Goal: Task Accomplishment & Management: Use online tool/utility

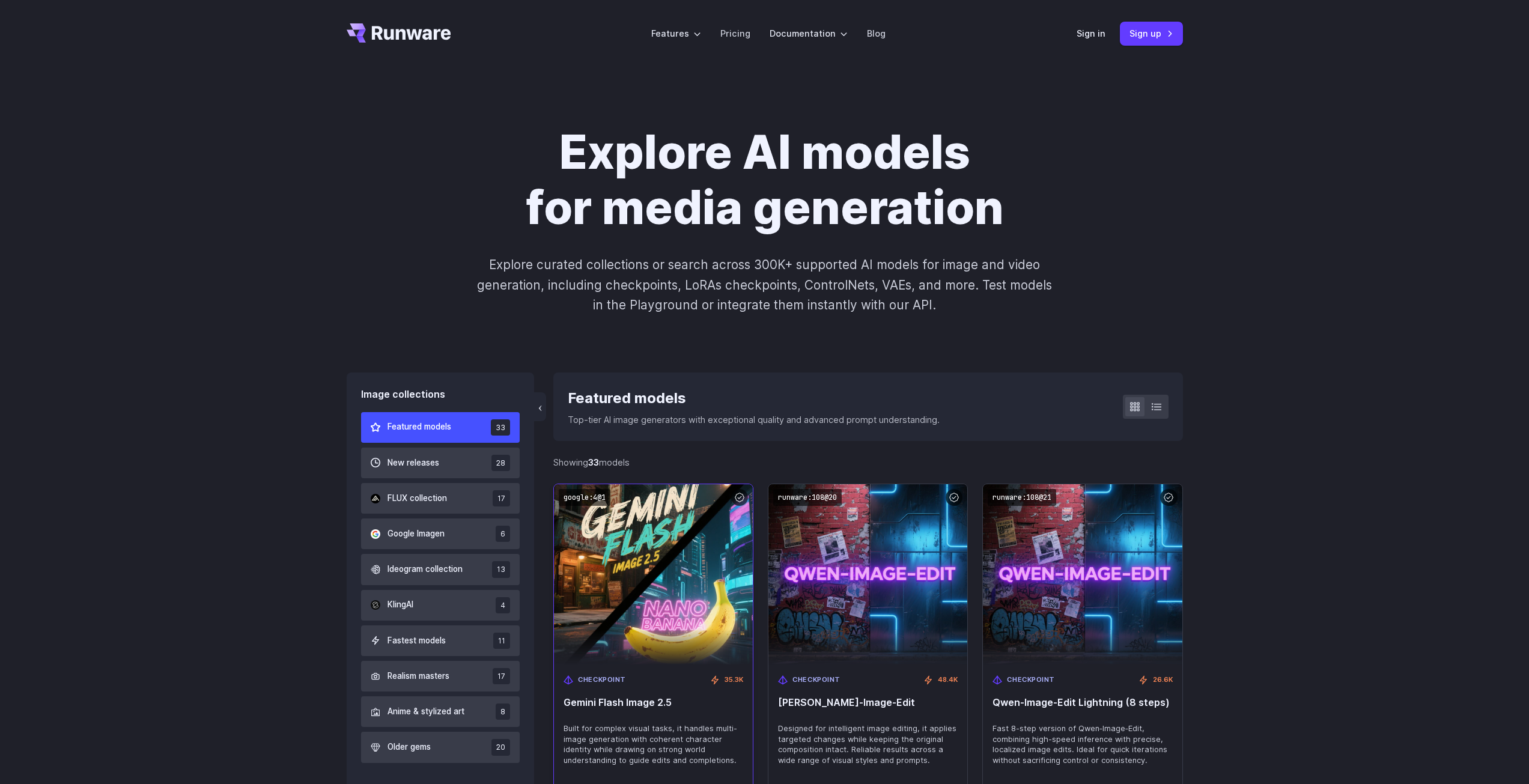
click at [645, 648] on img at bounding box center [653, 574] width 219 height 199
click at [642, 708] on span "Gemini Flash Image 2.5" at bounding box center [654, 702] width 180 height 12
click at [640, 700] on span "Gemini Flash Image 2.5" at bounding box center [654, 702] width 180 height 12
click at [627, 736] on span "Built for complex visual tasks, it handles multi-image generation with coherent…" at bounding box center [654, 744] width 180 height 43
click at [639, 635] on img at bounding box center [653, 574] width 219 height 199
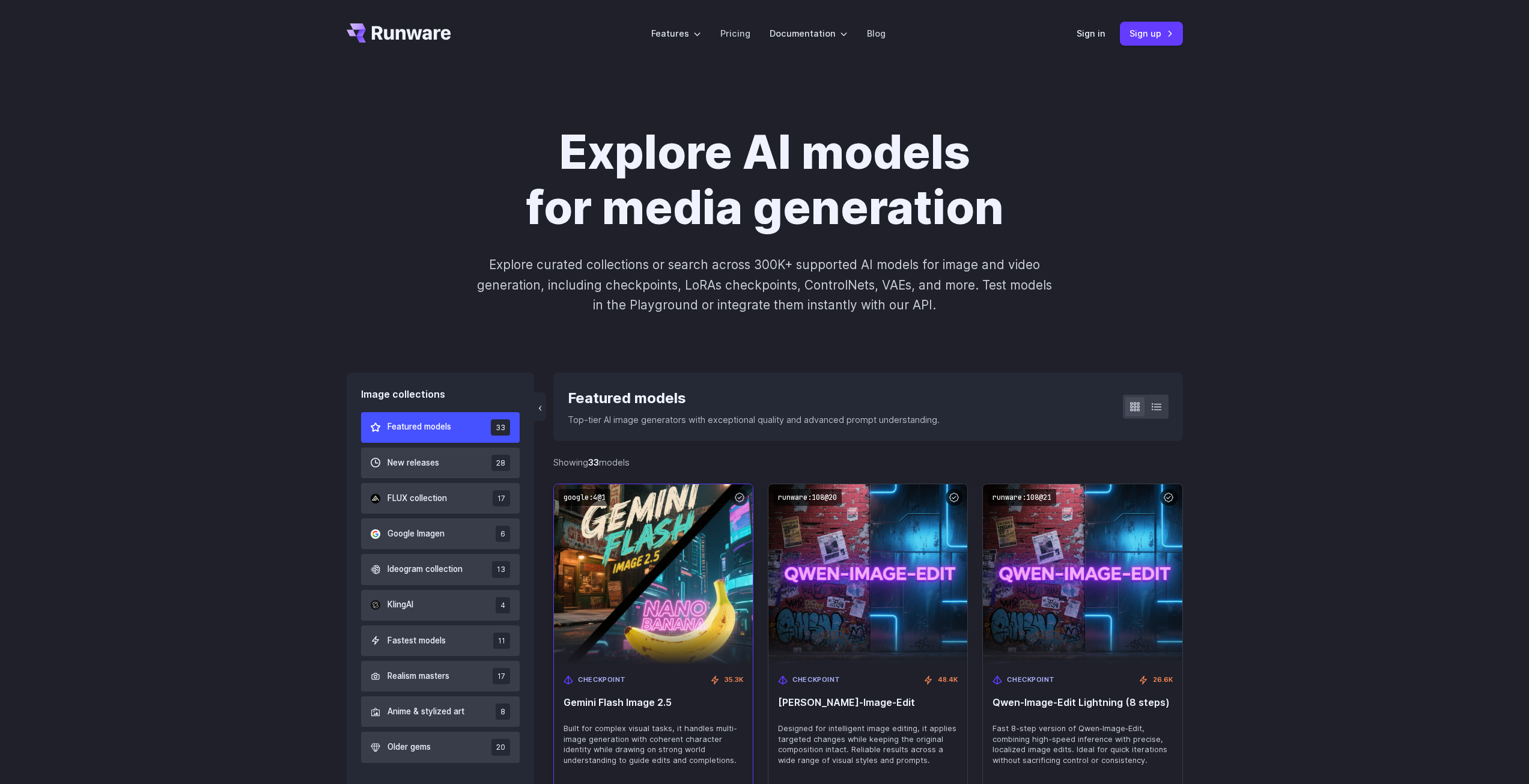
click at [690, 533] on img at bounding box center [653, 574] width 219 height 199
click at [582, 495] on code "google:4@1" at bounding box center [584, 497] width 51 height 17
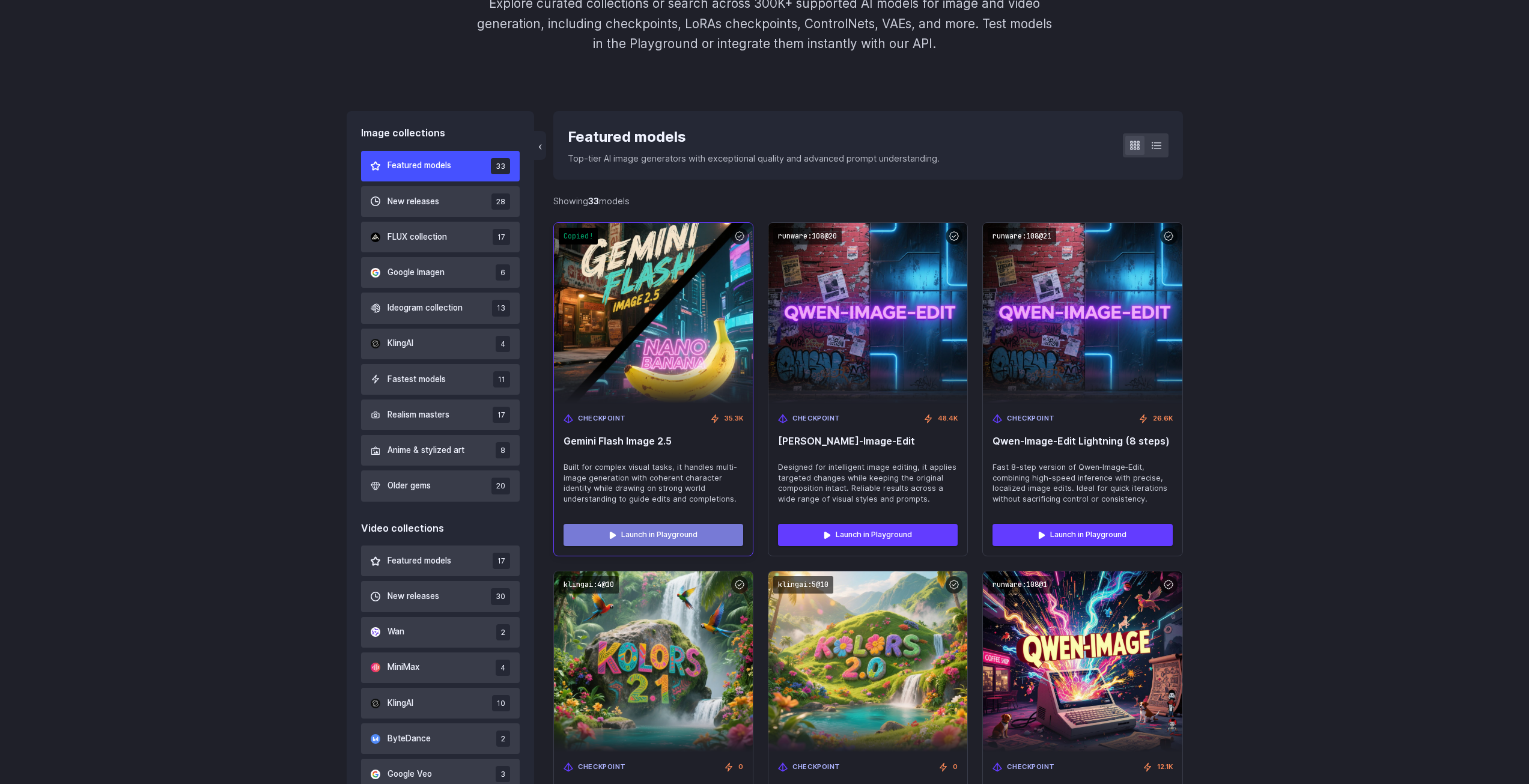
scroll to position [300, 0]
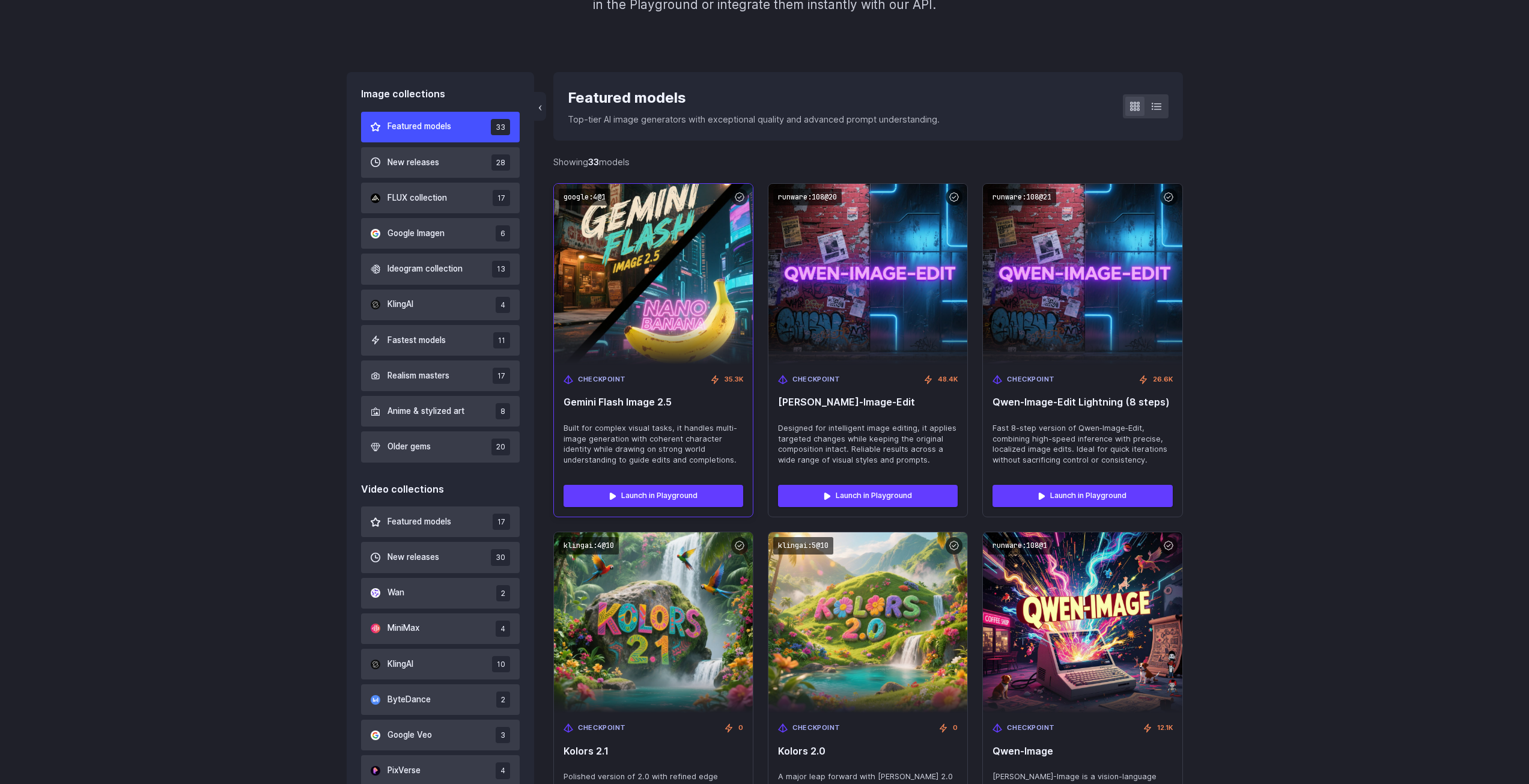
click at [631, 441] on span "Built for complex visual tasks, it handles multi-image generation with coherent…" at bounding box center [654, 444] width 180 height 43
click at [641, 493] on link "Launch in Playground" at bounding box center [654, 495] width 180 height 22
click at [643, 500] on link "Launch in Playground" at bounding box center [654, 495] width 180 height 22
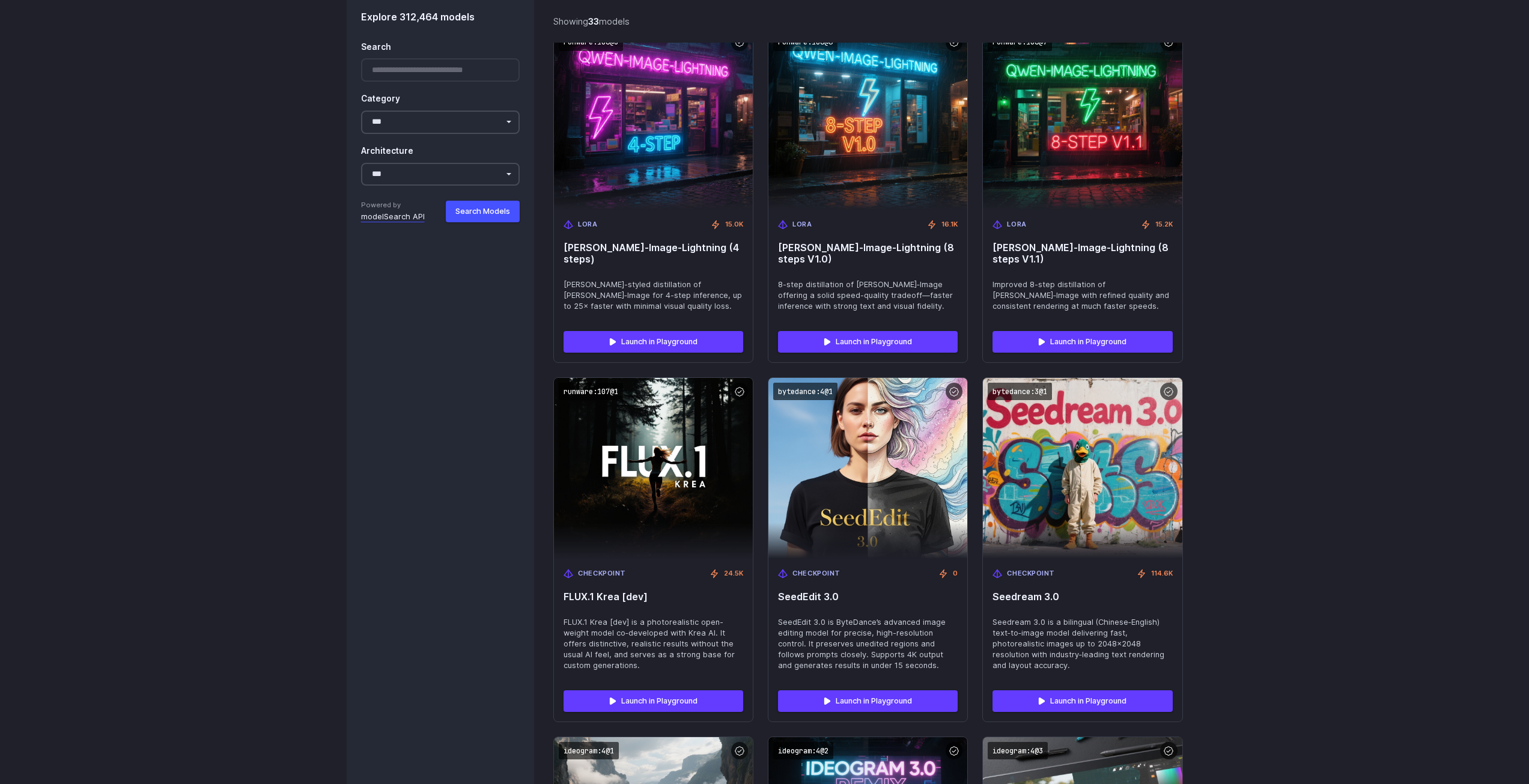
scroll to position [1213, 0]
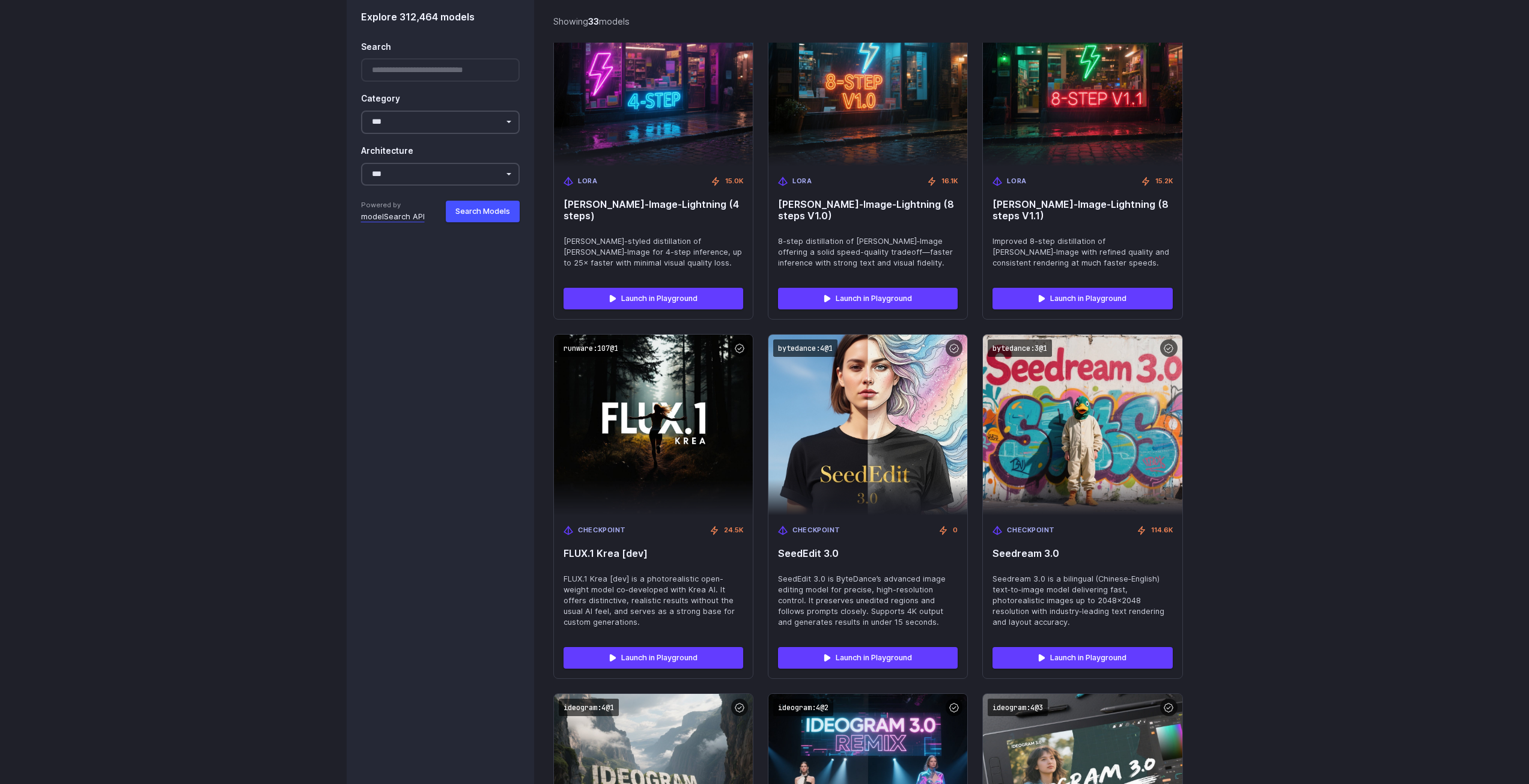
drag, startPoint x: 1311, startPoint y: 316, endPoint x: 1320, endPoint y: 397, distance: 81.5
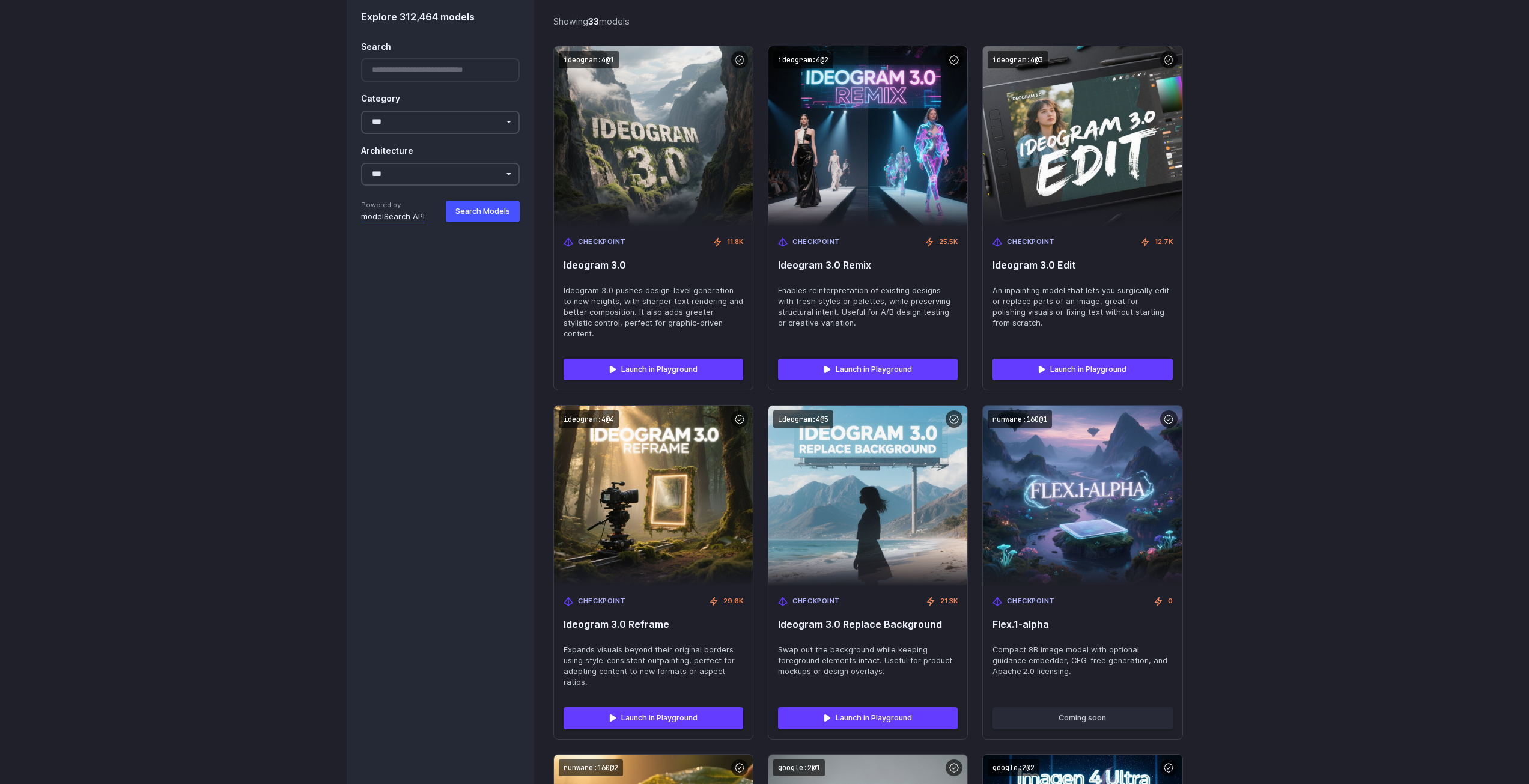
scroll to position [2227, 0]
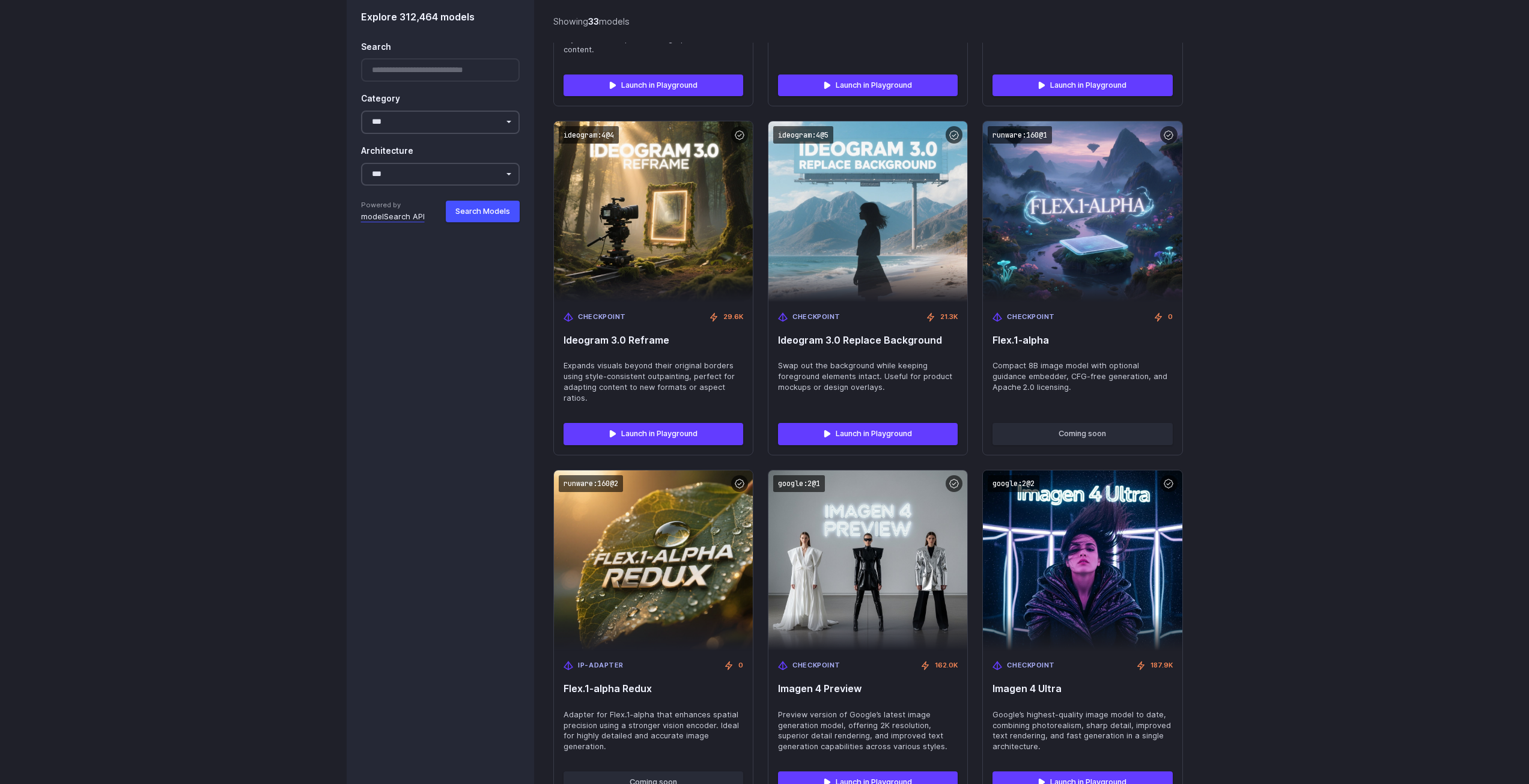
drag, startPoint x: 1296, startPoint y: 369, endPoint x: 1319, endPoint y: 531, distance: 163.6
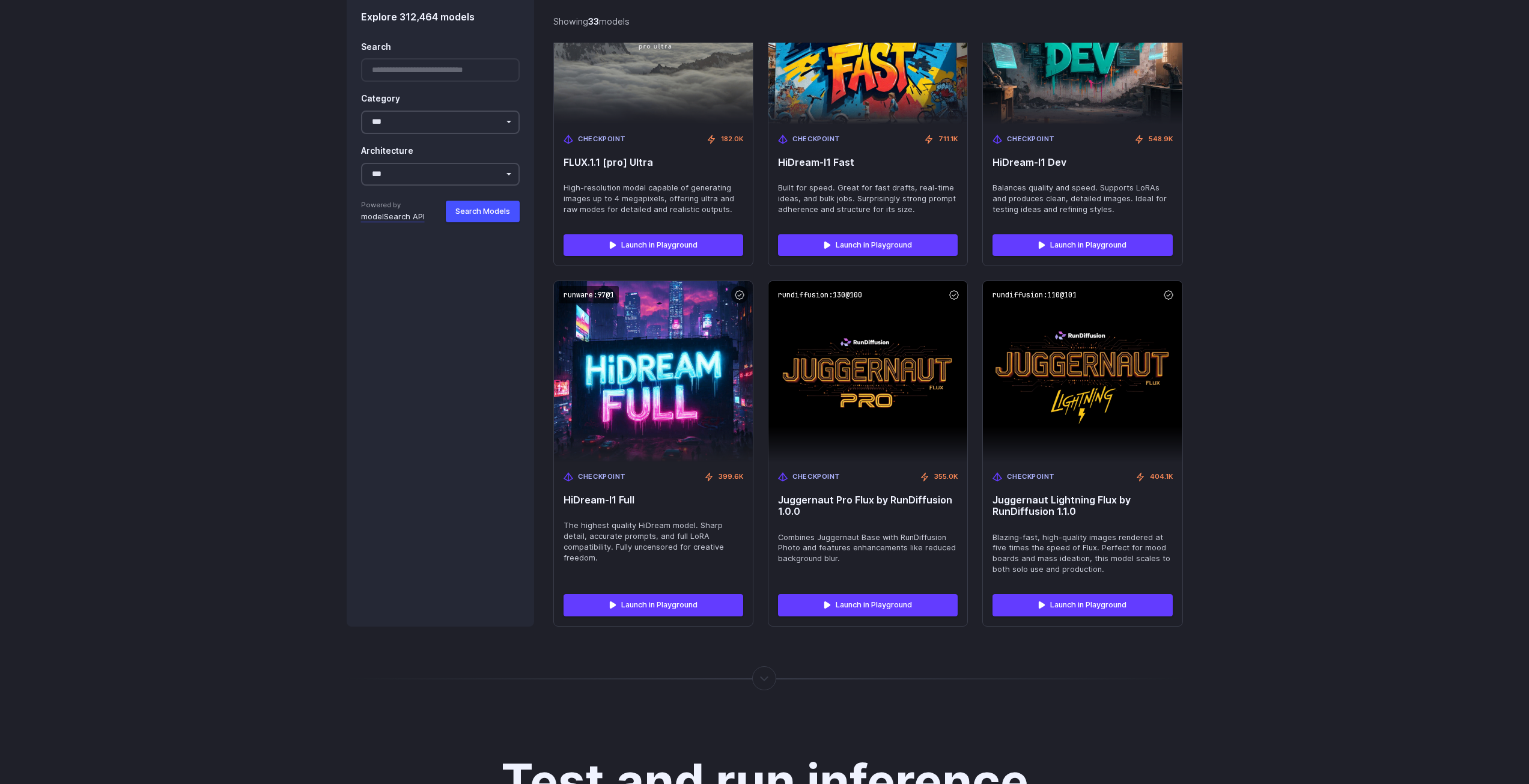
drag, startPoint x: 1313, startPoint y: 355, endPoint x: 1314, endPoint y: 402, distance: 47.0
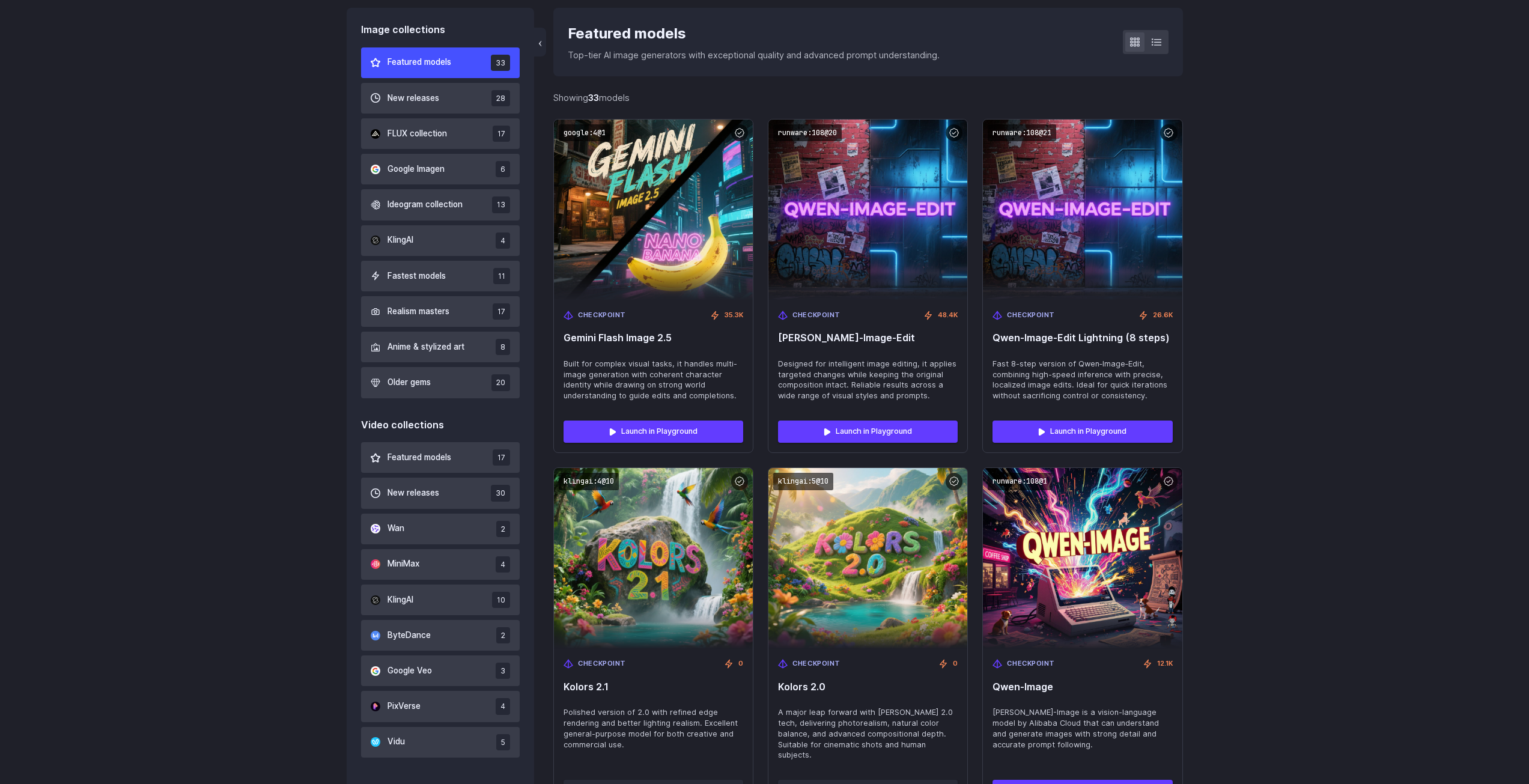
scroll to position [0, 0]
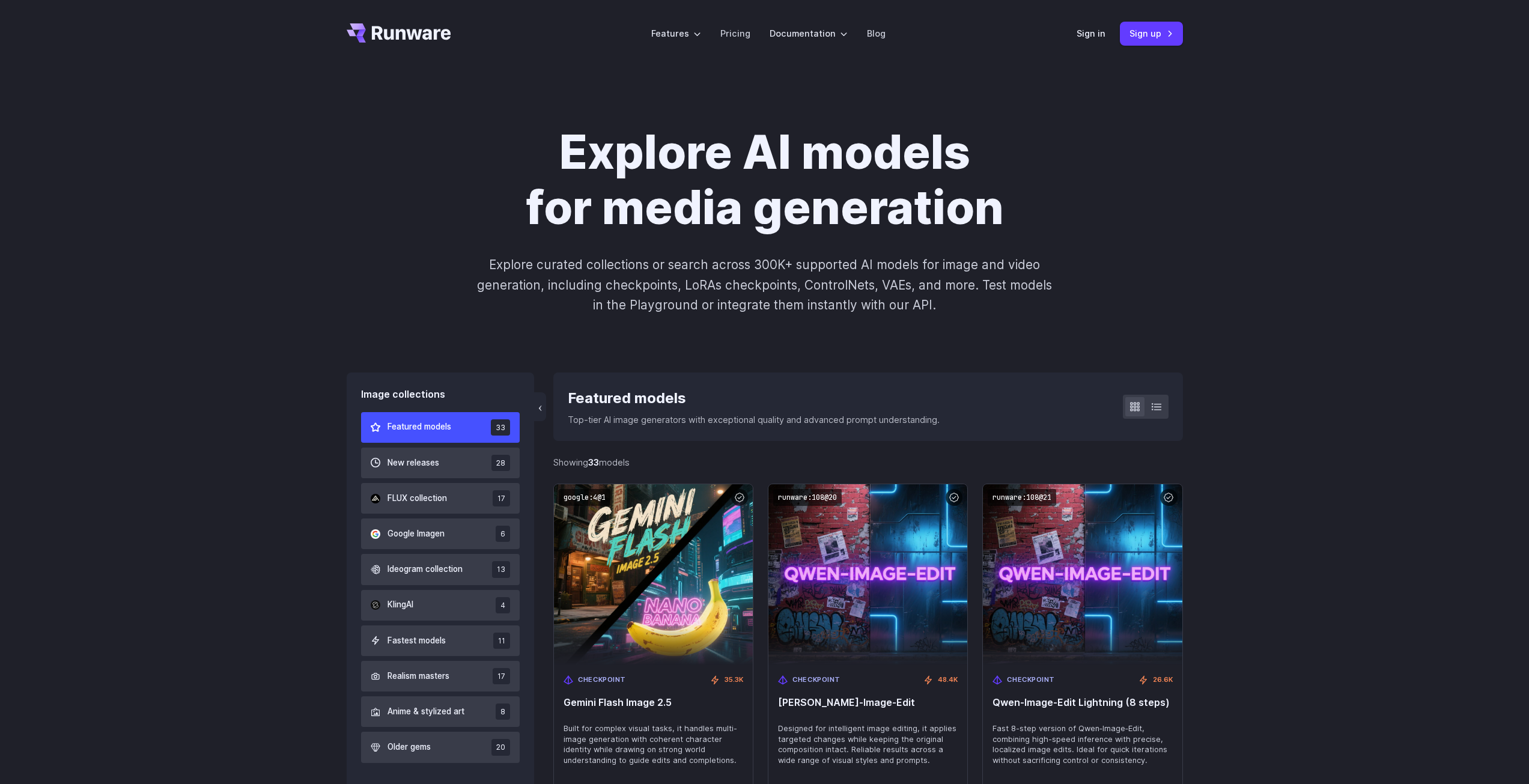
drag, startPoint x: 1283, startPoint y: 523, endPoint x: 1265, endPoint y: 345, distance: 178.9
click at [389, 24] on icon "Go to /" at bounding box center [398, 32] width 104 height 19
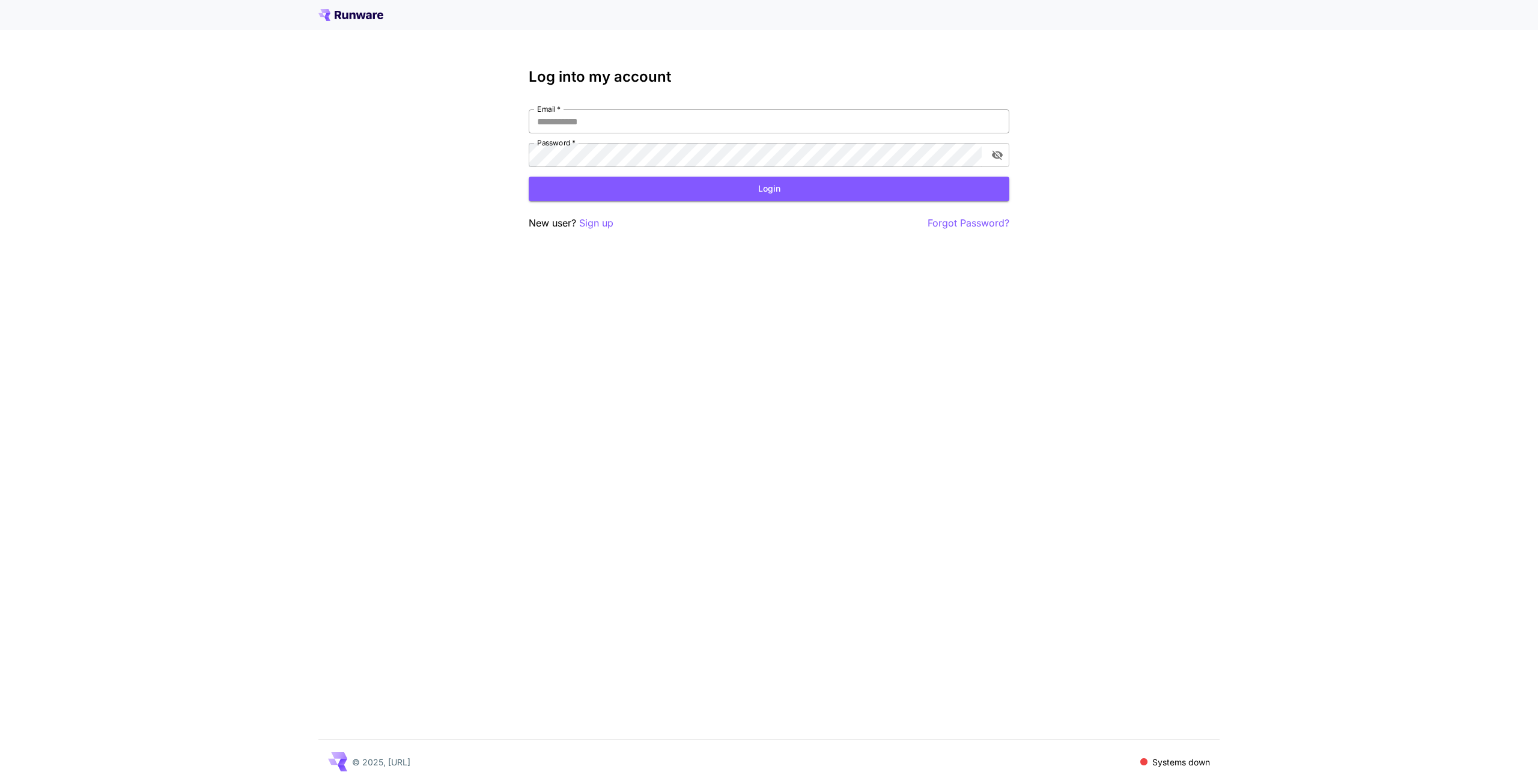
click at [607, 125] on input "Email   *" at bounding box center [769, 121] width 480 height 24
click at [593, 124] on input "Email   *" at bounding box center [769, 121] width 480 height 24
click at [592, 124] on input "Email   *" at bounding box center [769, 121] width 480 height 24
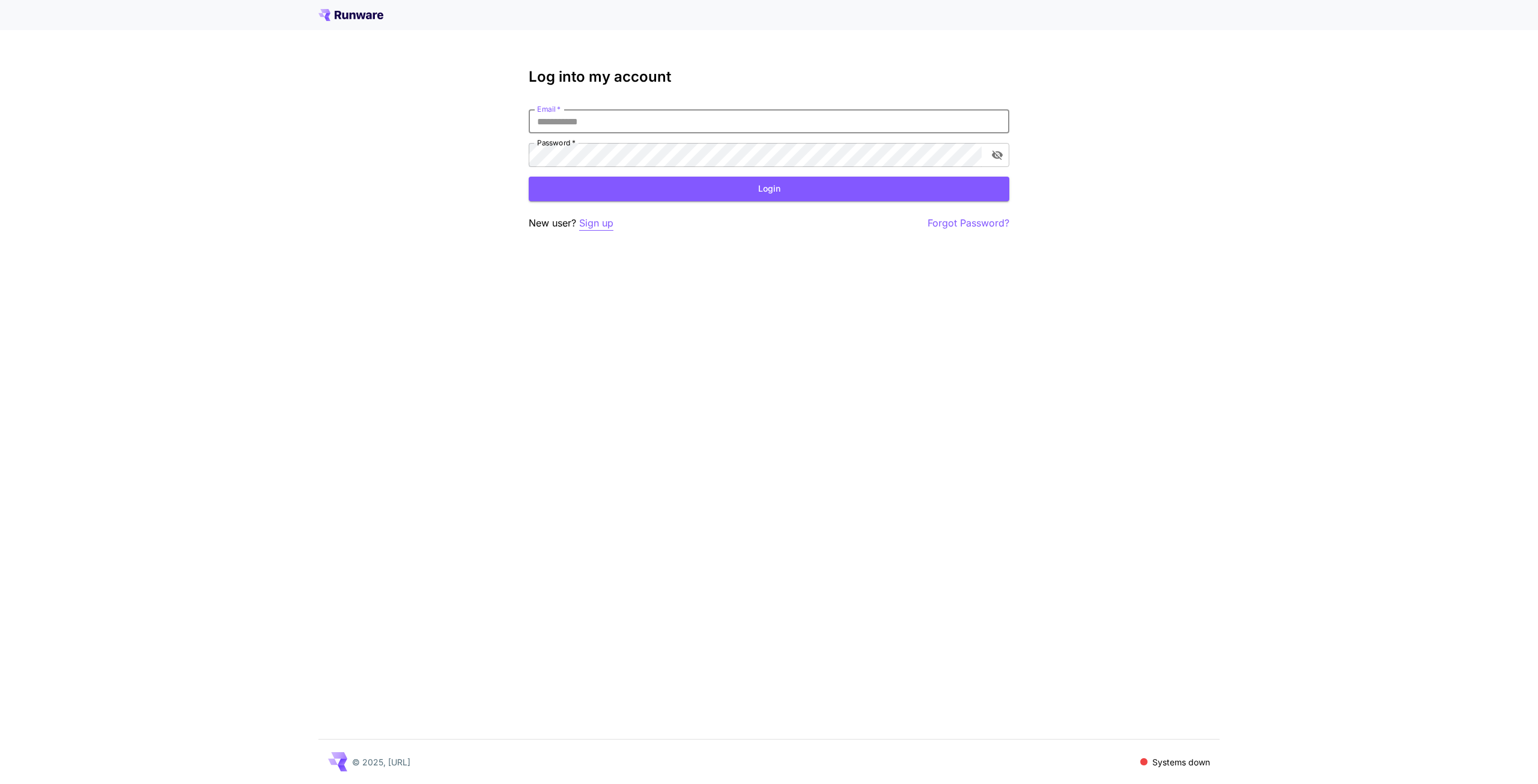
click at [606, 222] on p "Sign up" at bounding box center [596, 223] width 34 height 15
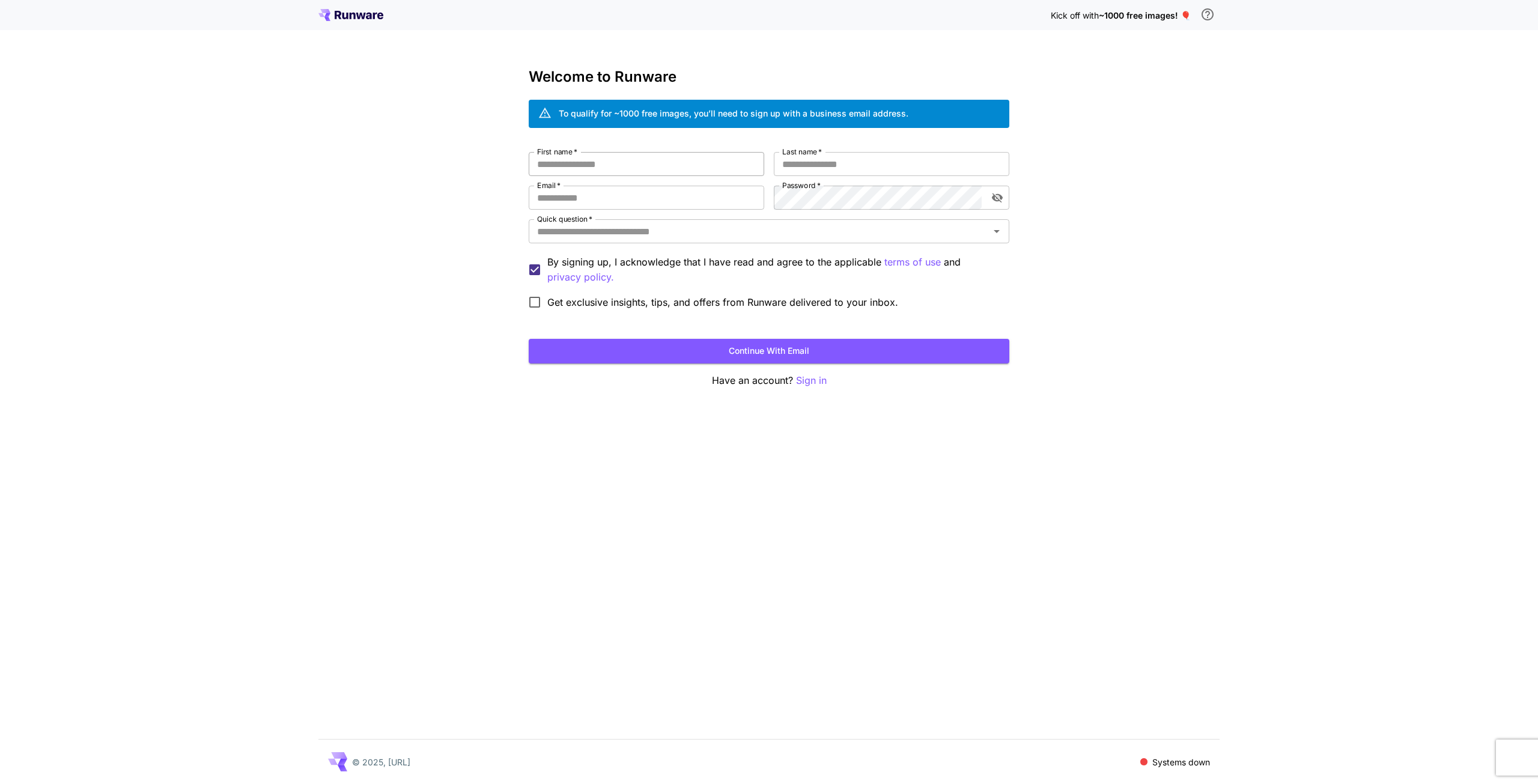
click at [634, 153] on input "First name   *" at bounding box center [647, 164] width 236 height 24
click at [600, 167] on input "First name   *" at bounding box center [647, 164] width 236 height 24
click at [567, 159] on input "First name   *" at bounding box center [647, 164] width 236 height 24
type input "****"
type input "***"
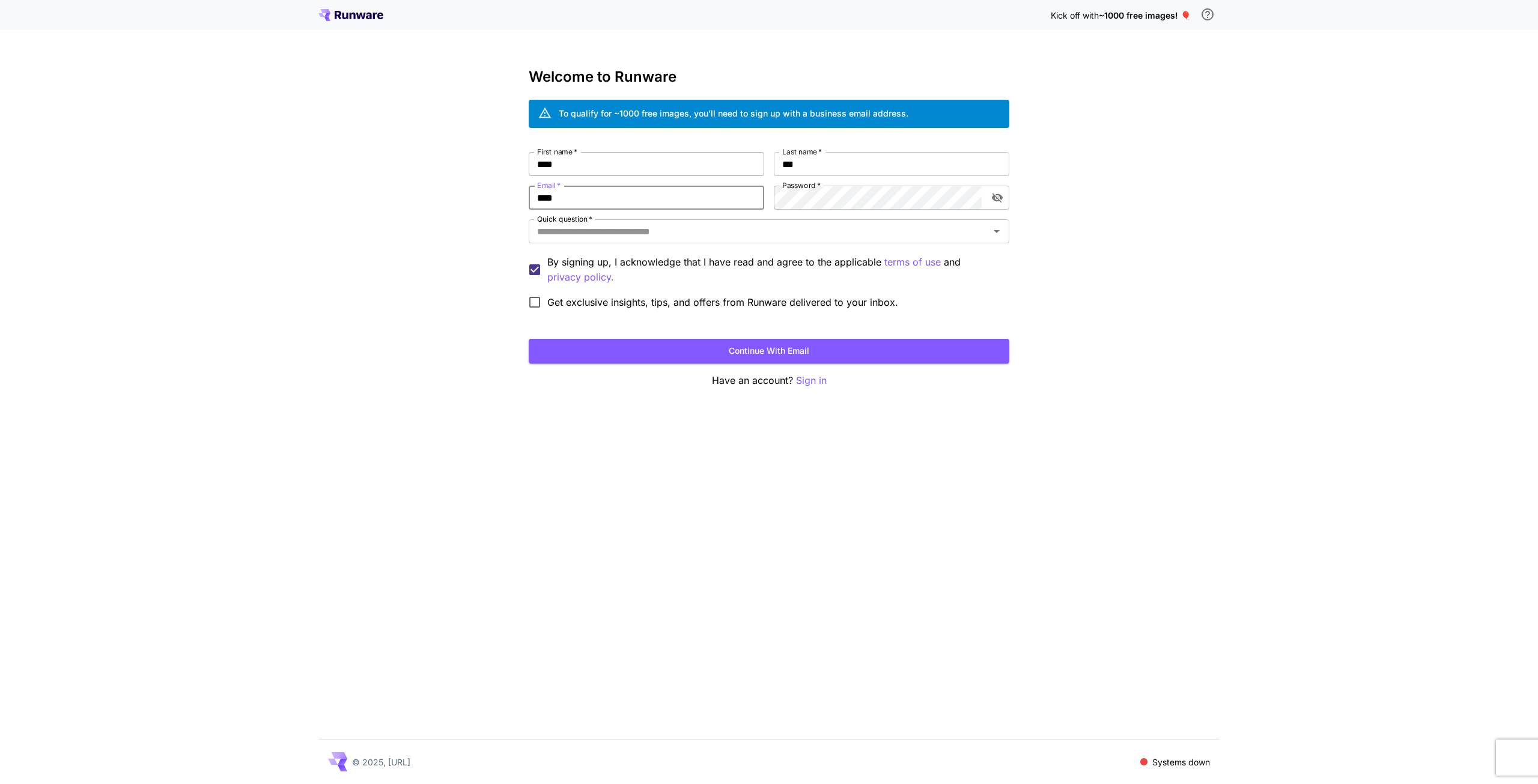
type input "**********"
click at [993, 235] on icon "Open" at bounding box center [997, 231] width 14 height 14
click at [1094, 342] on div "**********" at bounding box center [769, 392] width 1538 height 784
click at [752, 235] on input "Quick question   *" at bounding box center [759, 231] width 453 height 17
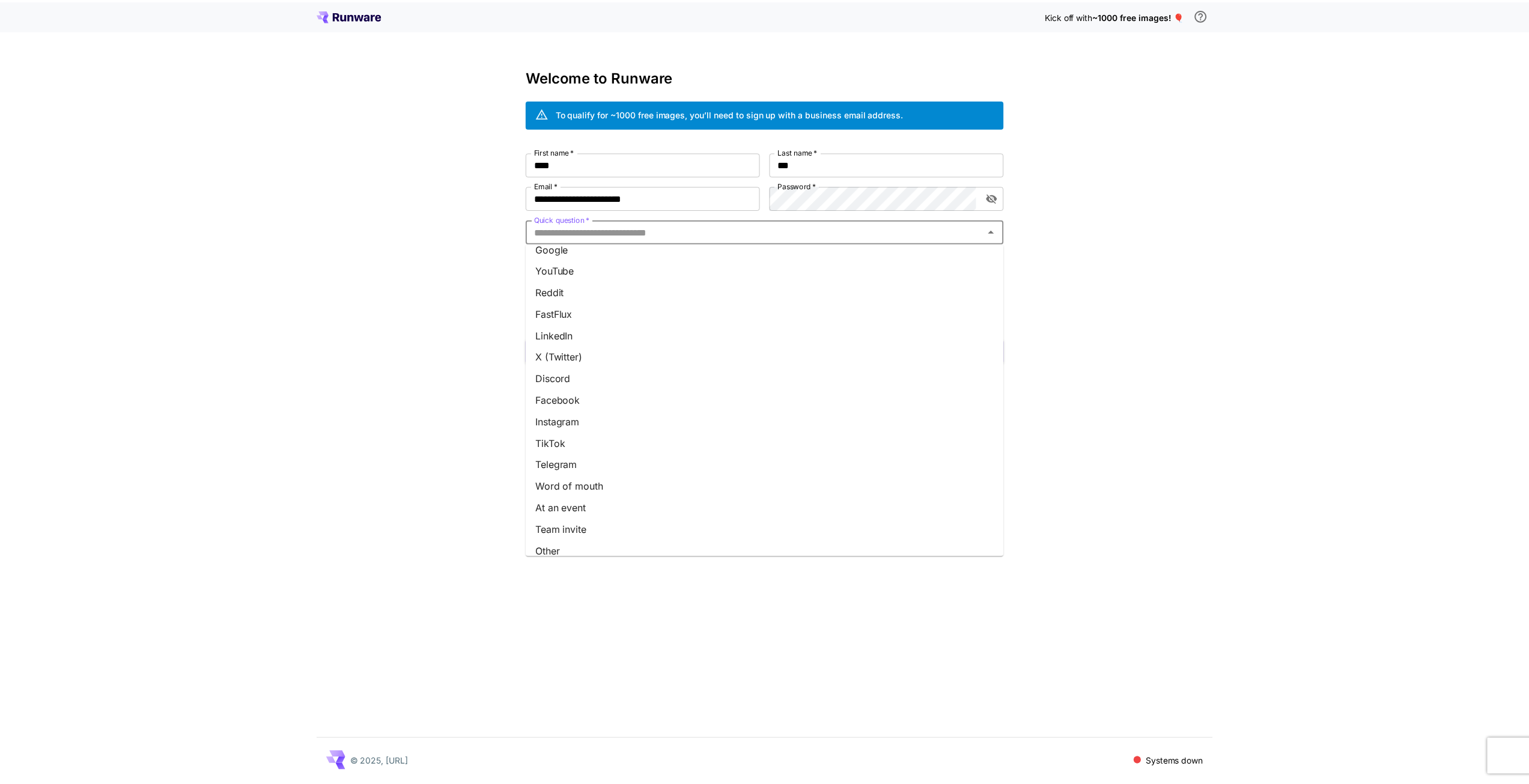
scroll to position [21, 0]
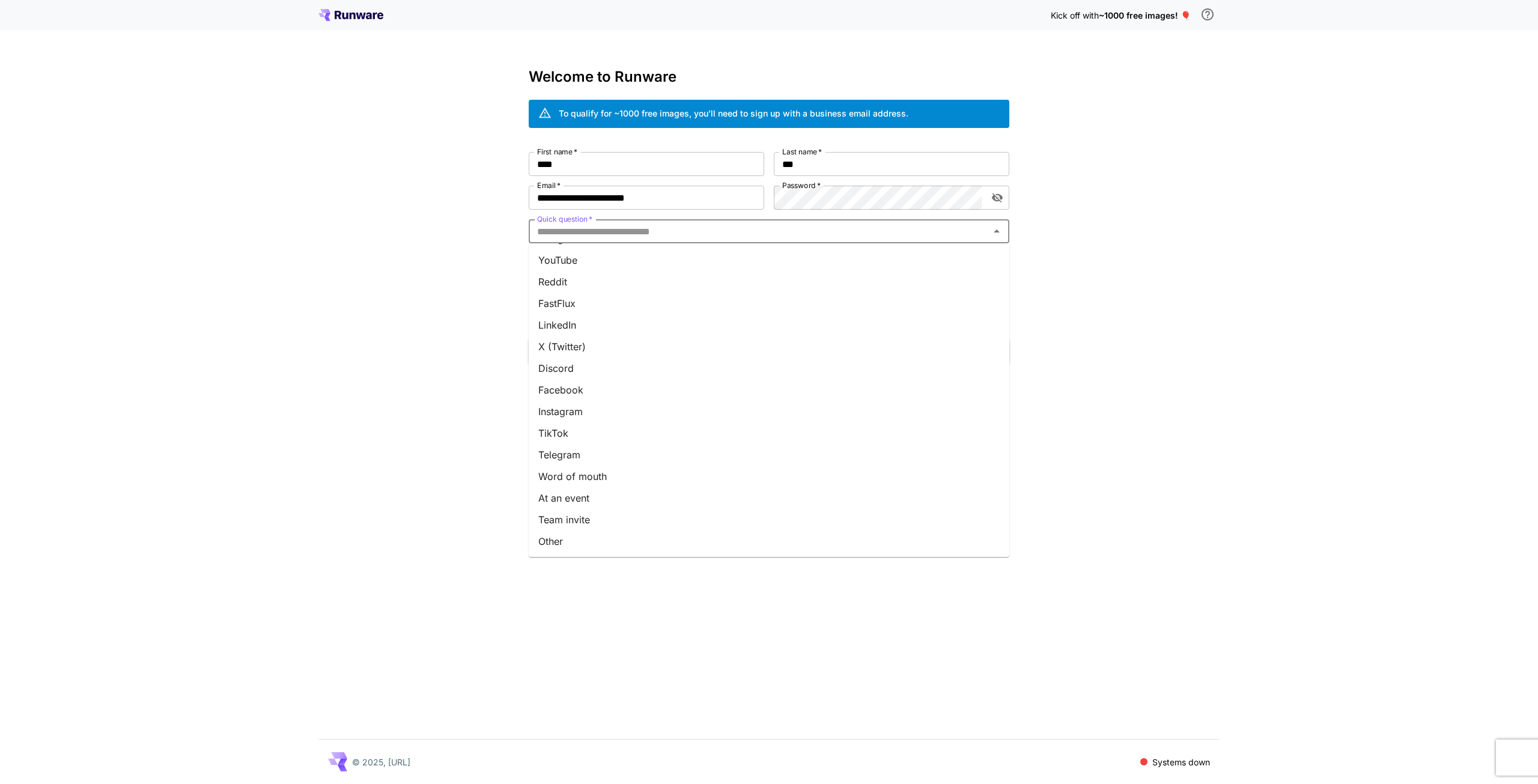
click at [602, 540] on li "Other" at bounding box center [769, 541] width 480 height 22
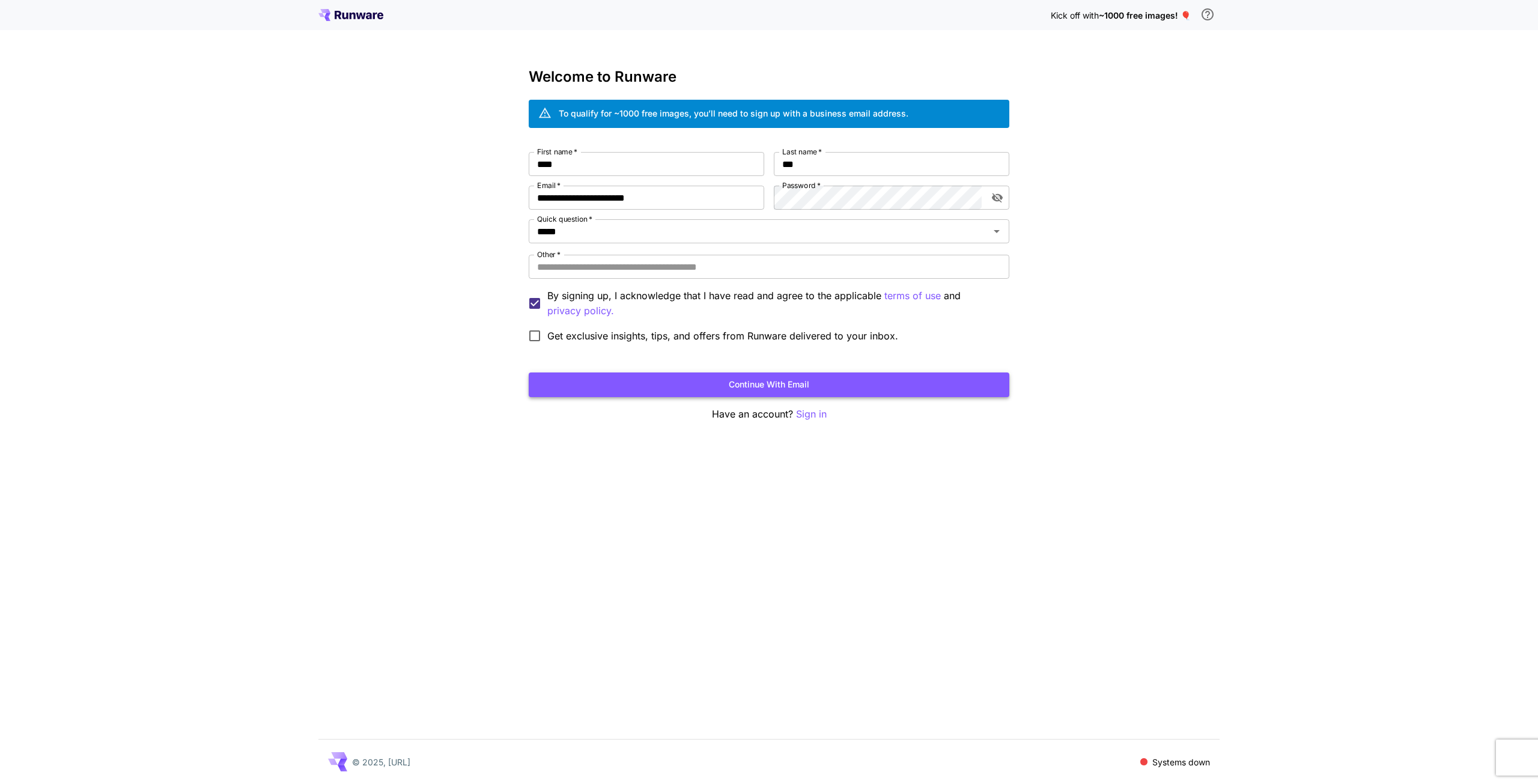
click at [630, 391] on button "Continue with email" at bounding box center [769, 384] width 480 height 24
click at [595, 262] on input "Other   *" at bounding box center [769, 266] width 480 height 24
click at [629, 271] on input "Other   *" at bounding box center [769, 266] width 480 height 24
type input "****"
click at [675, 388] on button "Continue with email" at bounding box center [769, 384] width 480 height 24
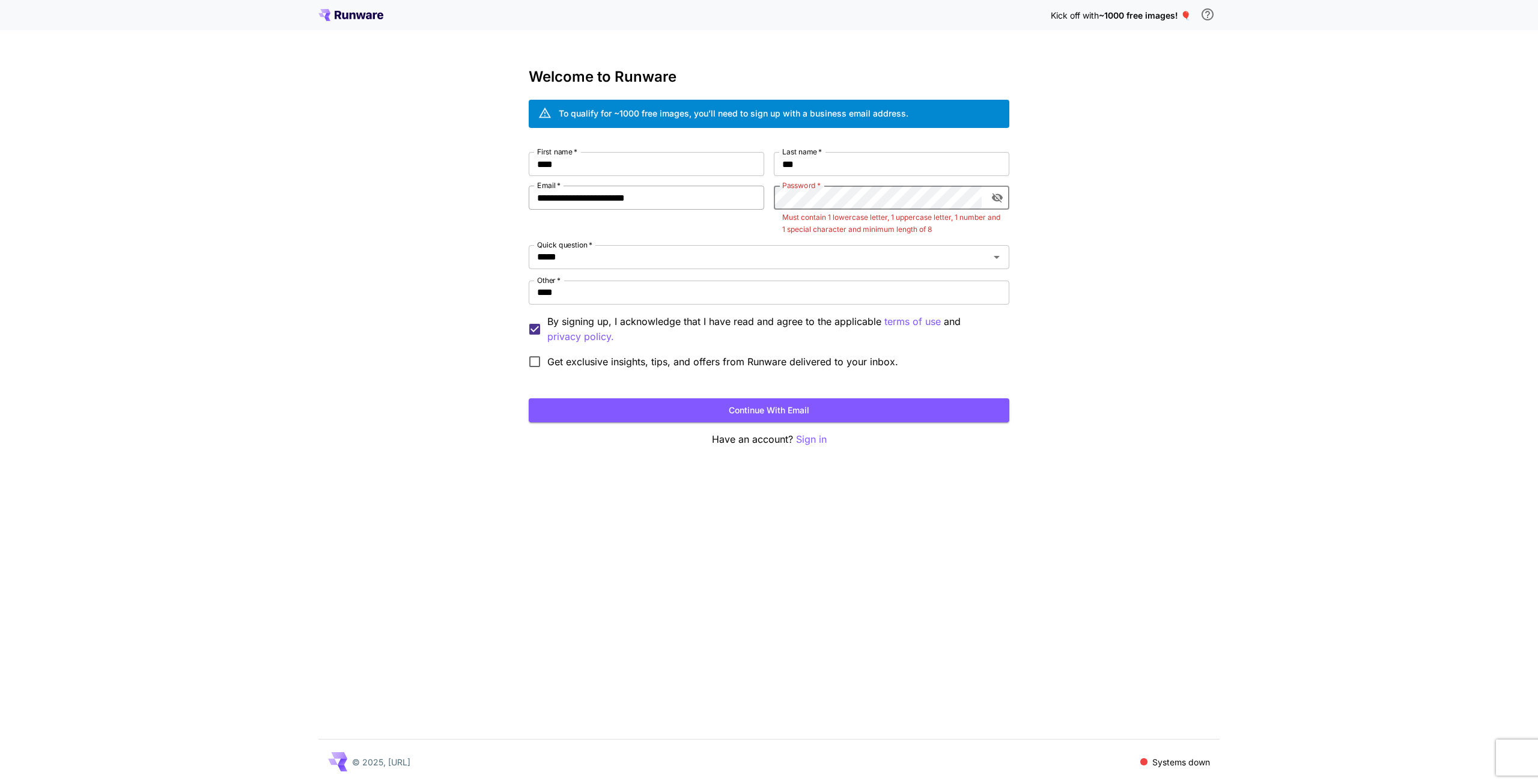
click at [630, 195] on div "**********" at bounding box center [769, 263] width 480 height 222
click button "Continue with email" at bounding box center [769, 410] width 480 height 24
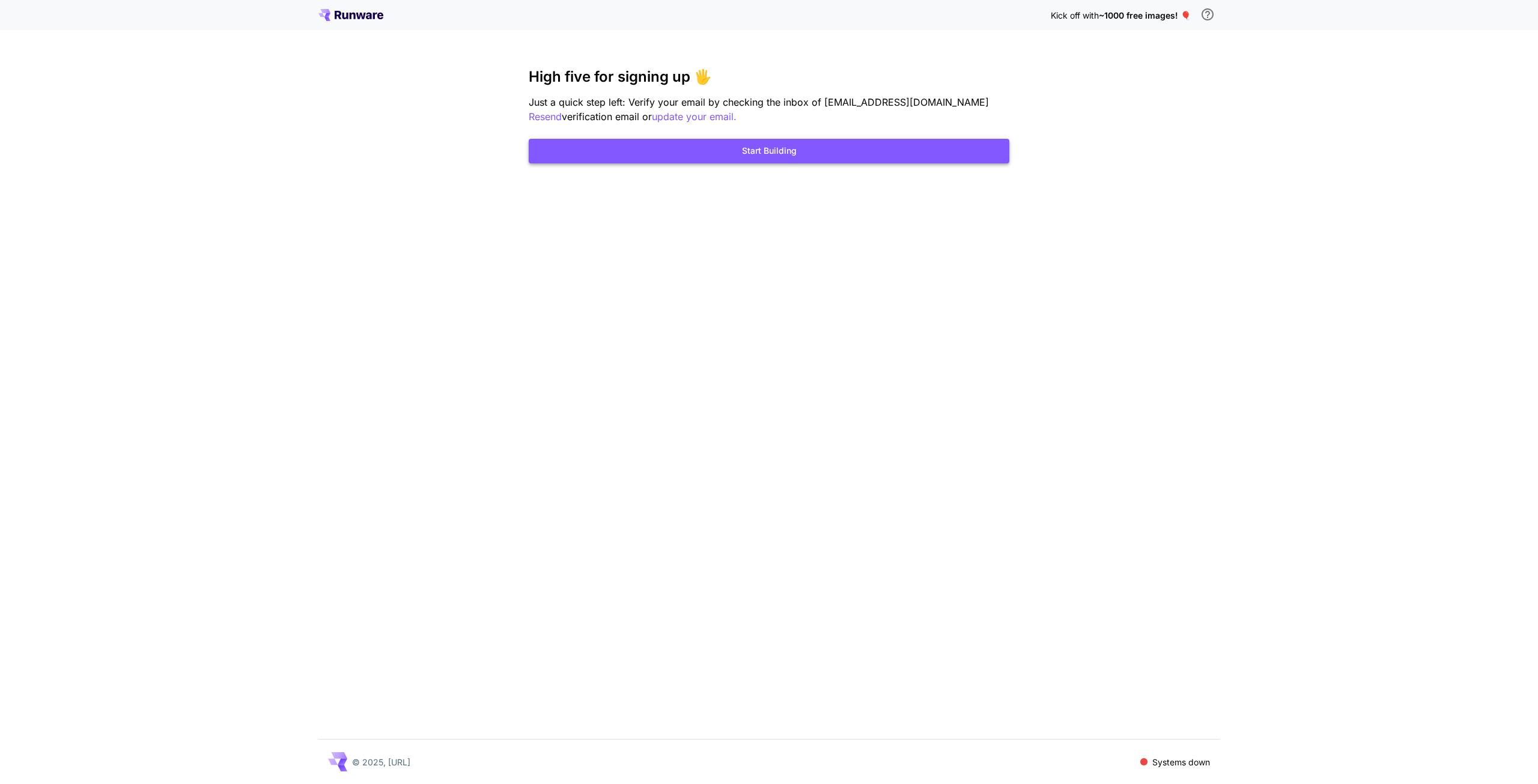
click at [833, 151] on button "Start Building" at bounding box center [769, 150] width 480 height 24
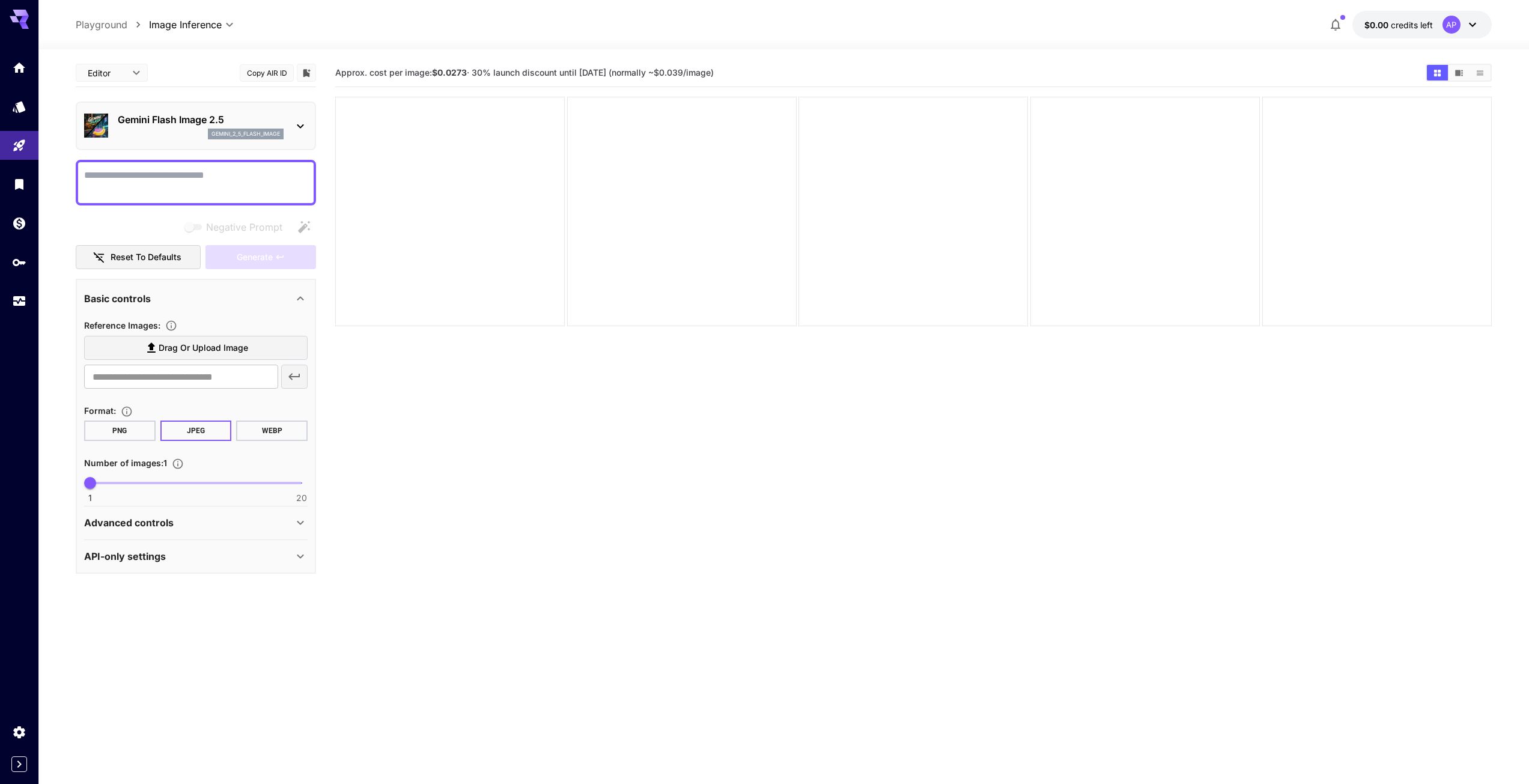
click at [191, 182] on textarea "Negative Prompt" at bounding box center [196, 183] width 224 height 29
click at [298, 121] on icon at bounding box center [300, 126] width 14 height 14
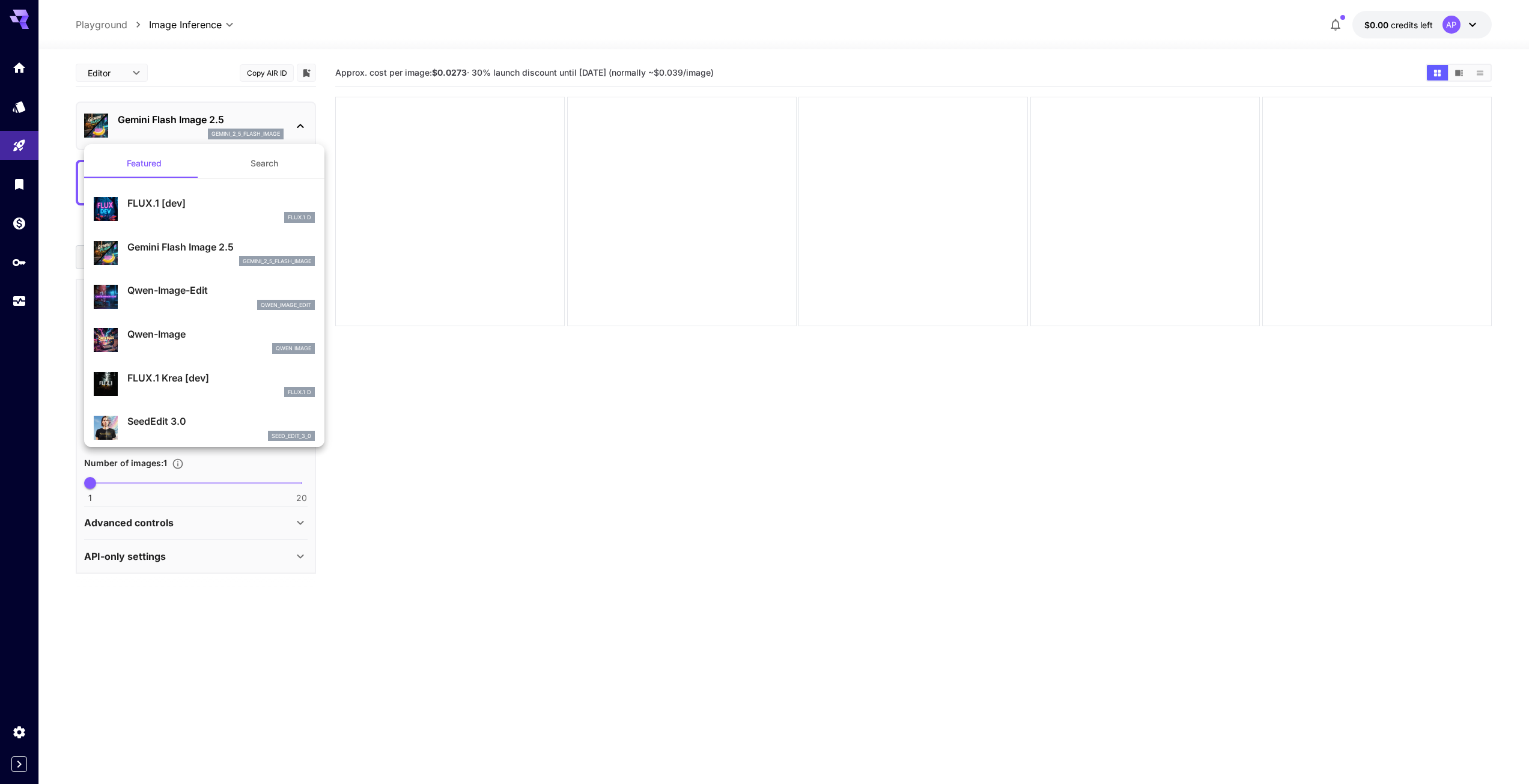
click at [298, 121] on div at bounding box center [769, 392] width 1538 height 784
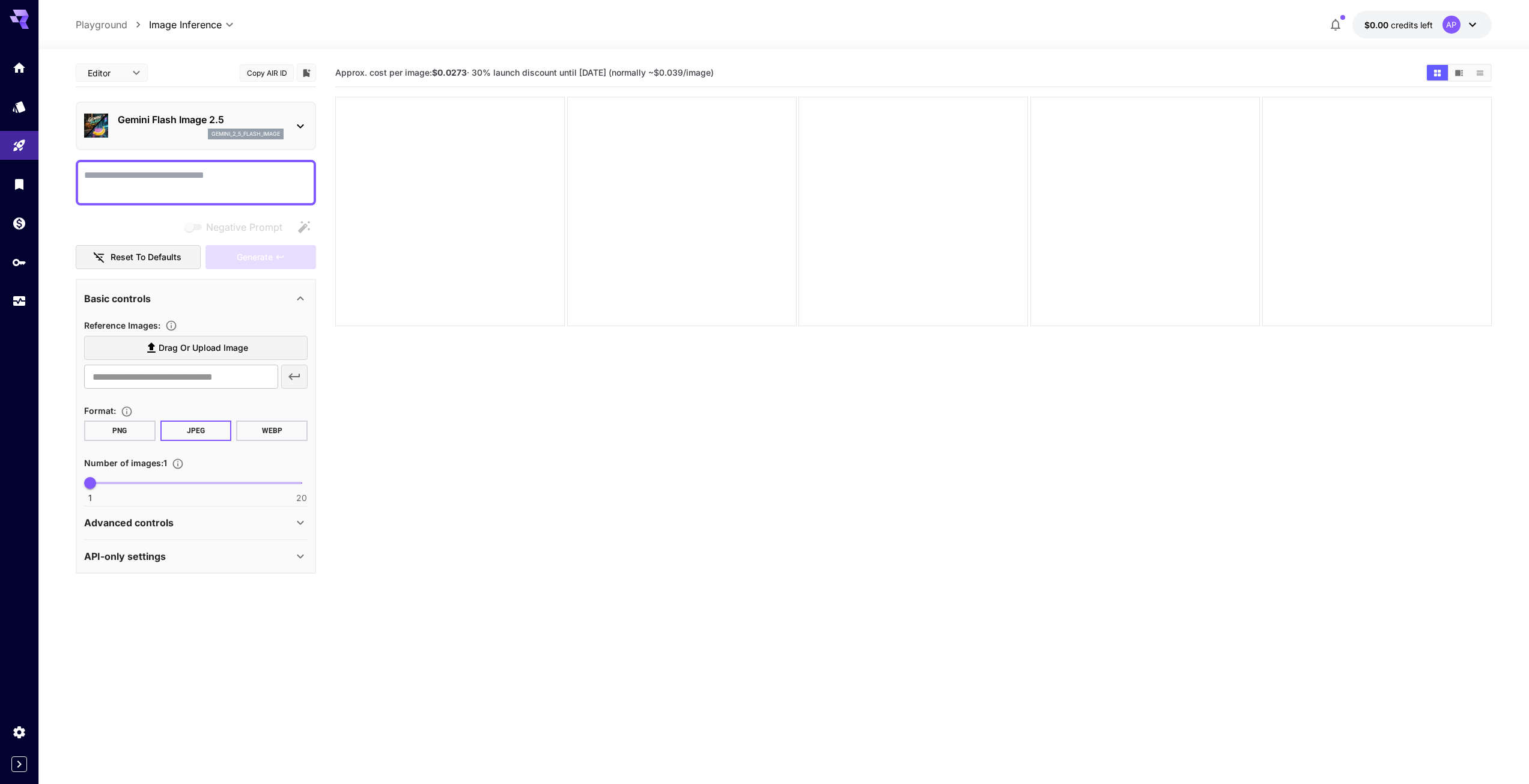
click at [212, 171] on textarea "Negative Prompt" at bounding box center [196, 183] width 224 height 29
click at [156, 178] on textarea "Negative Prompt" at bounding box center [196, 183] width 224 height 29
type textarea "**********"
type input "*"
drag, startPoint x: 94, startPoint y: 476, endPoint x: 40, endPoint y: 473, distance: 54.1
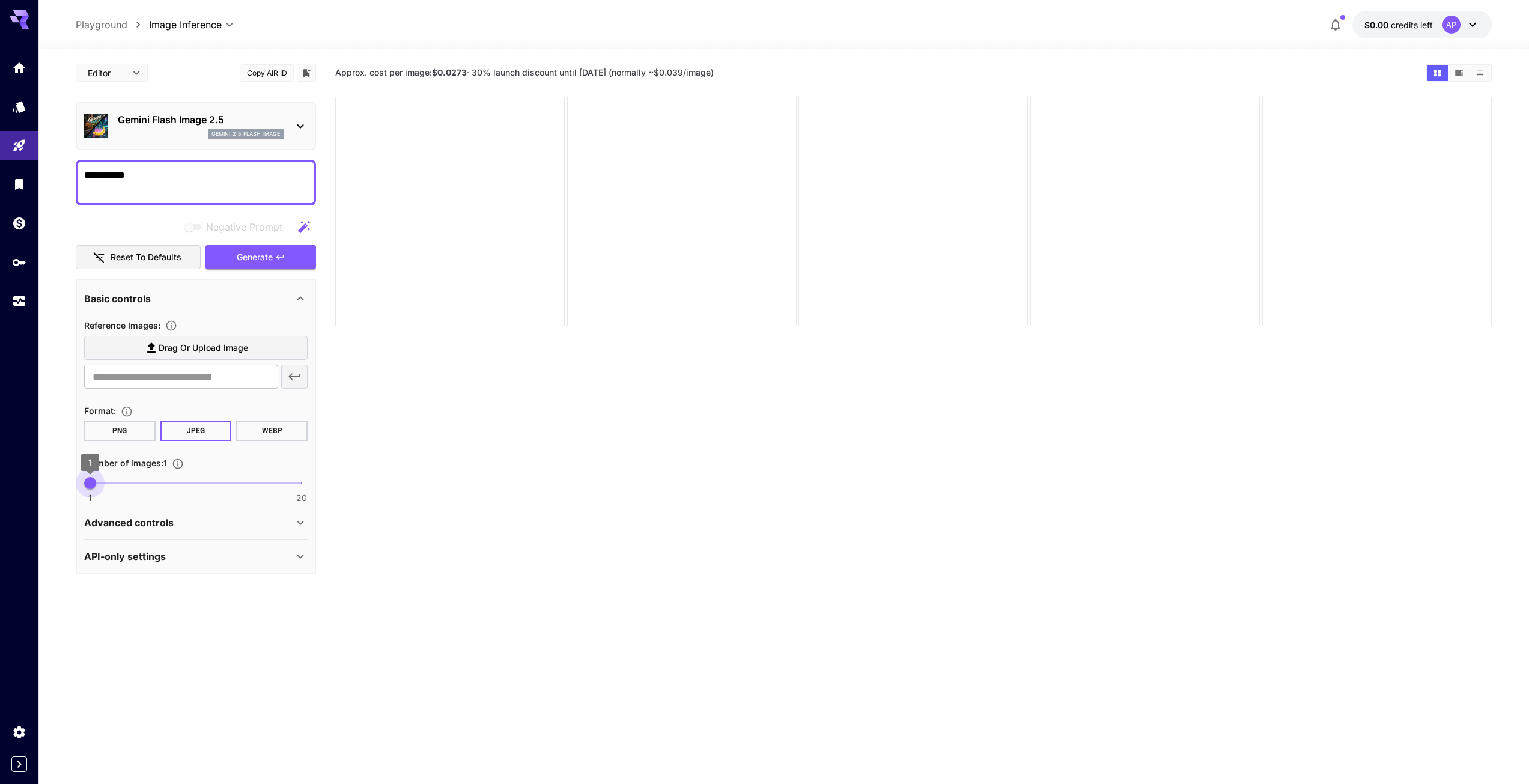
click at [40, 473] on section "**********" at bounding box center [783, 464] width 1490 height 830
click at [176, 466] on icon "Specify how many images to generate in a single request. Each image generation …" at bounding box center [177, 463] width 12 height 12
click at [390, 467] on section "Approx. cost per image: $0.0273 · 30% launch discount until 15th september (nor…" at bounding box center [914, 450] width 1157 height 784
click at [250, 522] on div "Advanced controls" at bounding box center [189, 522] width 209 height 14
click at [253, 612] on div "API-only settings" at bounding box center [196, 621] width 224 height 29
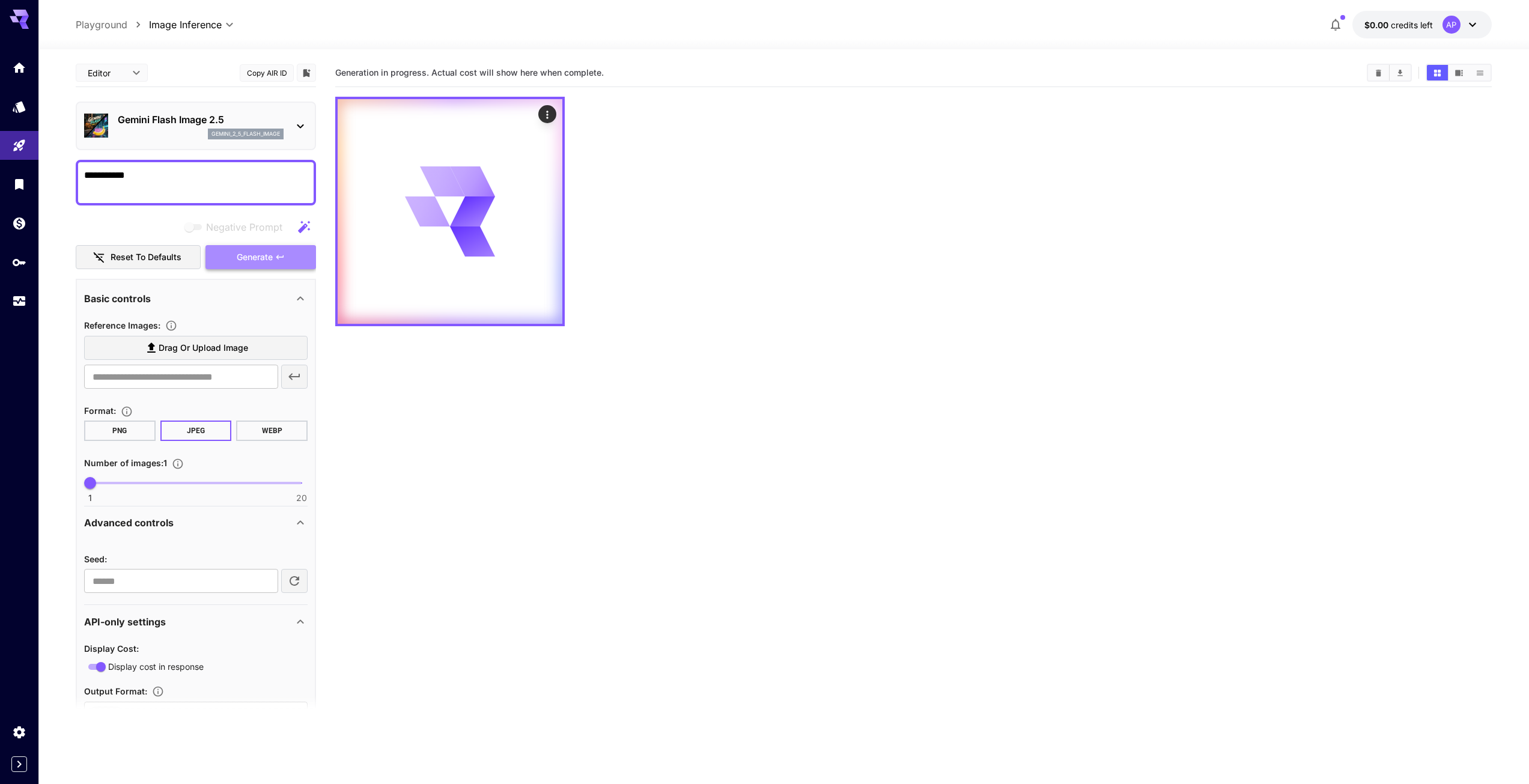
click at [263, 263] on span "Generate" at bounding box center [255, 257] width 36 height 15
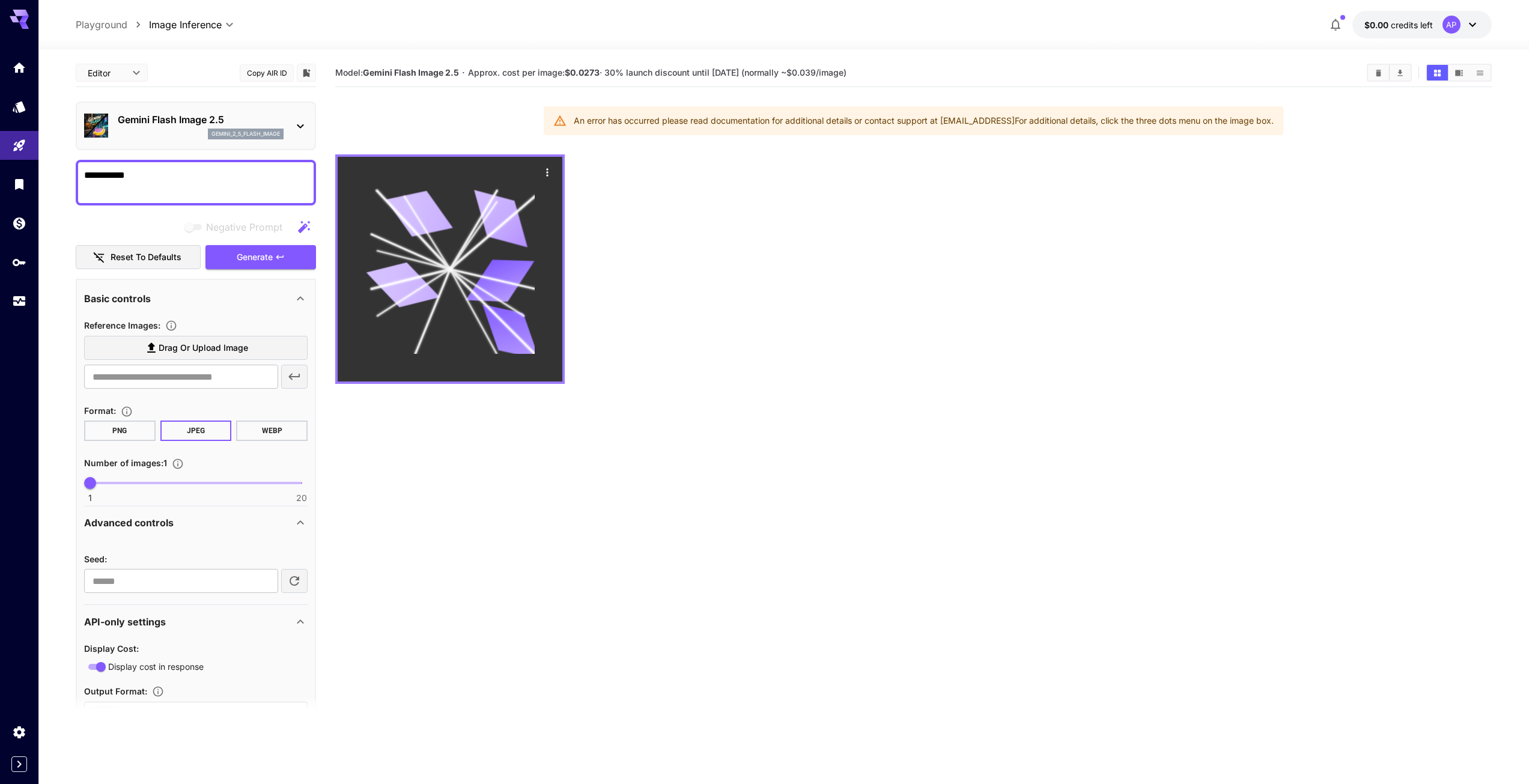
click at [449, 254] on icon at bounding box center [451, 270] width 169 height 169
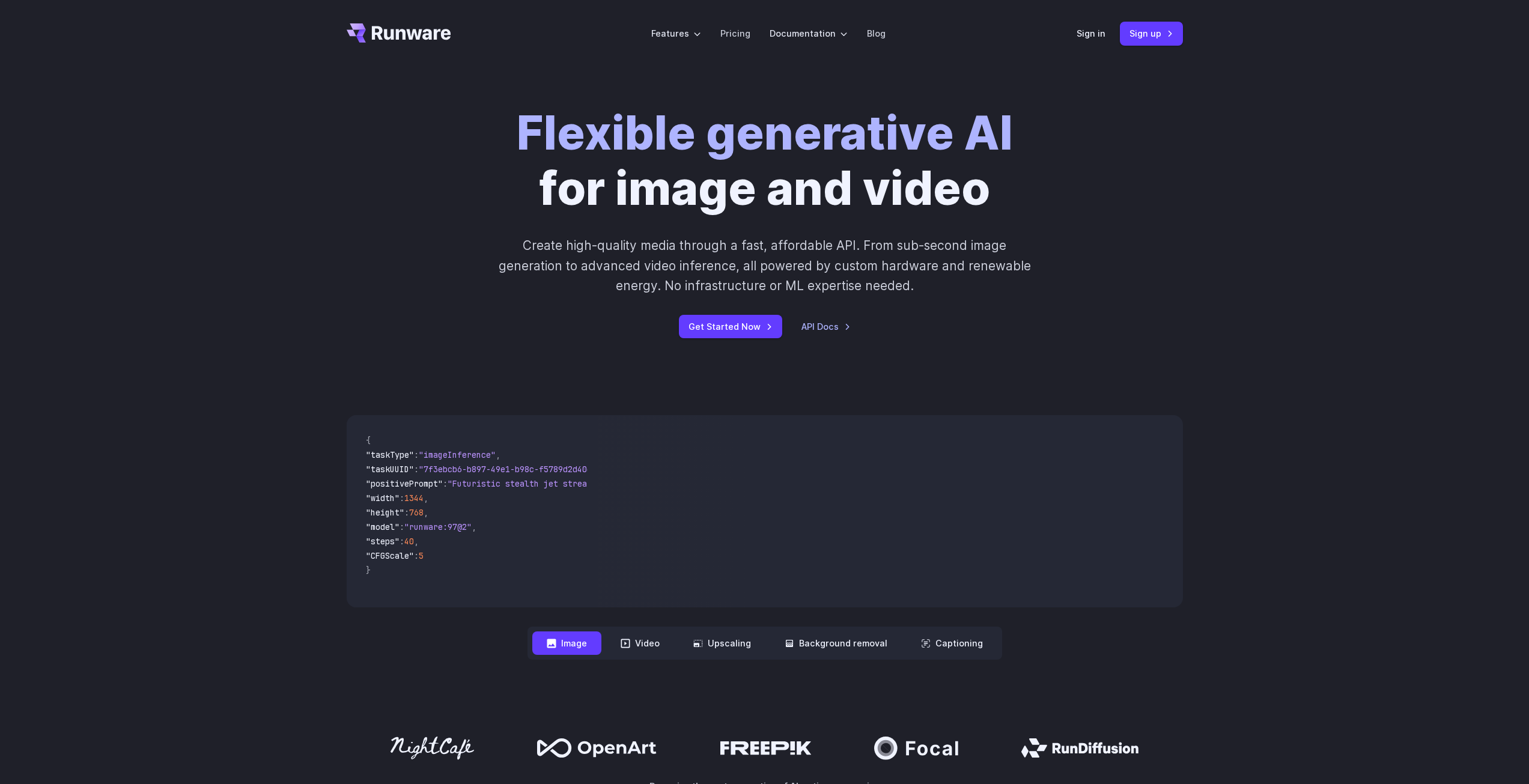
click at [412, 42] on header "Features Tasks Image generation Video generation Sonic Inference Engine™ Models…" at bounding box center [764, 33] width 865 height 67
click at [395, 37] on icon "Go to /" at bounding box center [398, 32] width 104 height 19
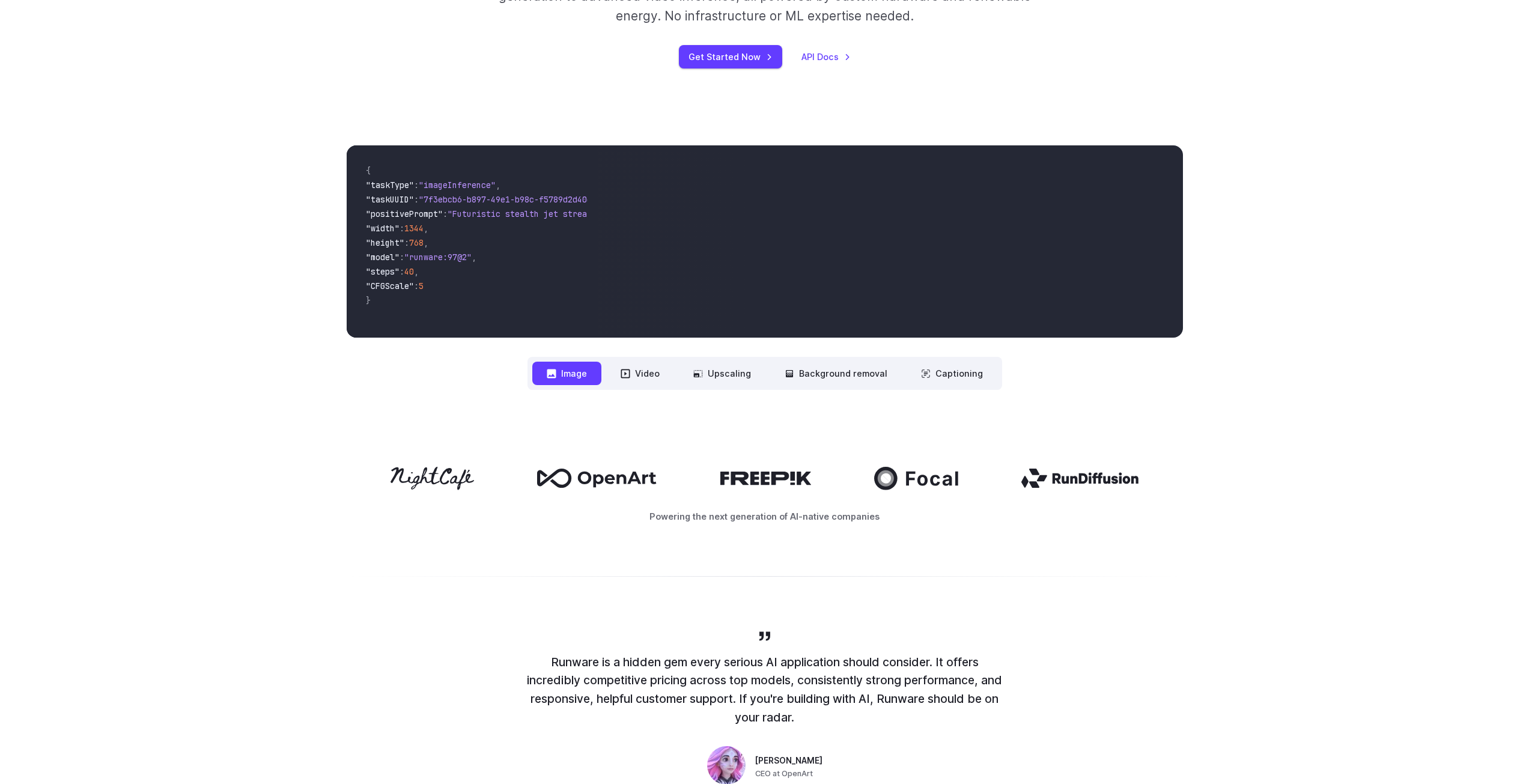
scroll to position [361, 0]
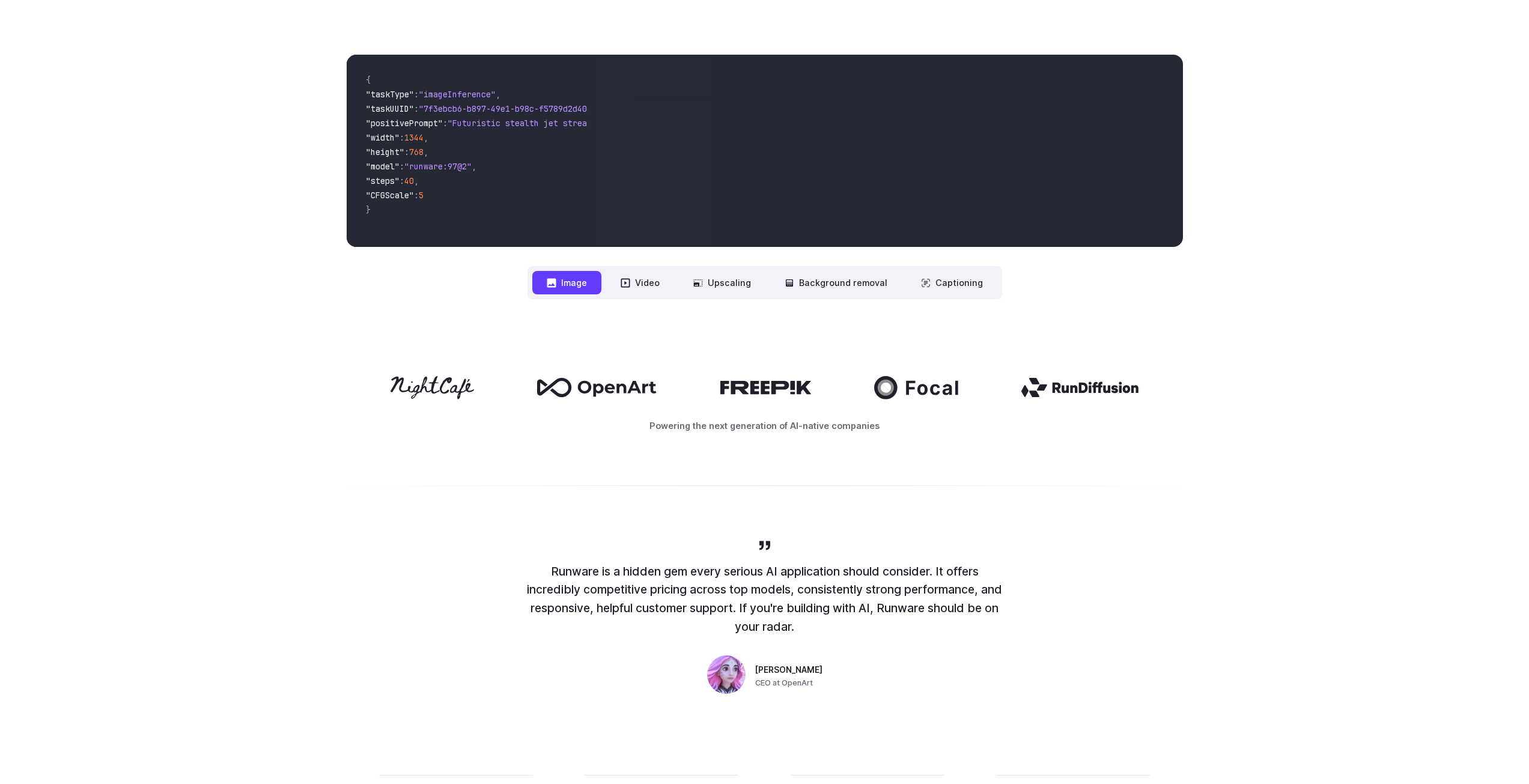
click at [673, 258] on div "**********" at bounding box center [764, 177] width 836 height 245
click at [660, 278] on button "Video" at bounding box center [639, 282] width 67 height 23
click at [585, 280] on button "Image" at bounding box center [567, 282] width 69 height 23
click at [619, 281] on button "Video" at bounding box center [639, 282] width 67 height 23
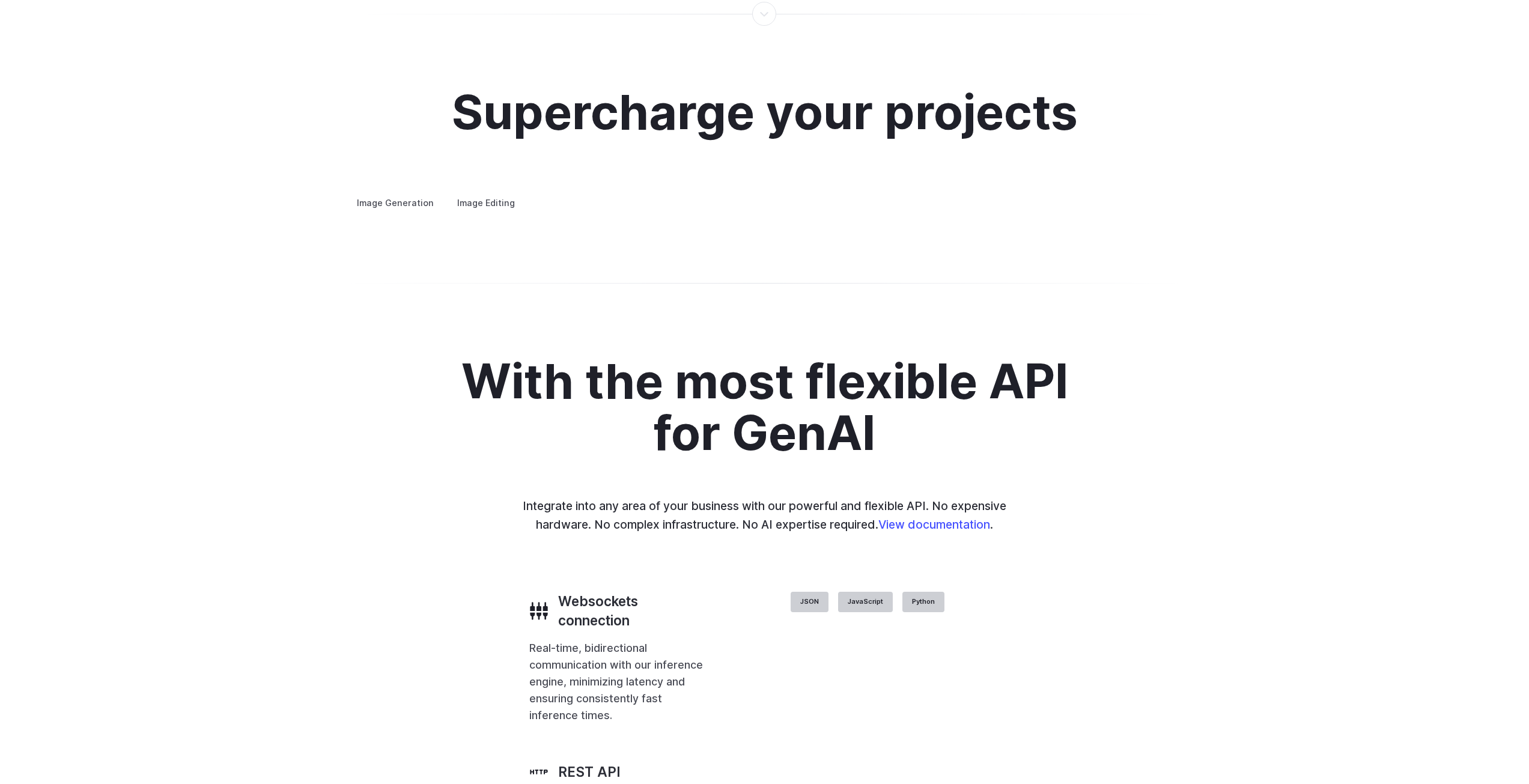
scroll to position [2162, 0]
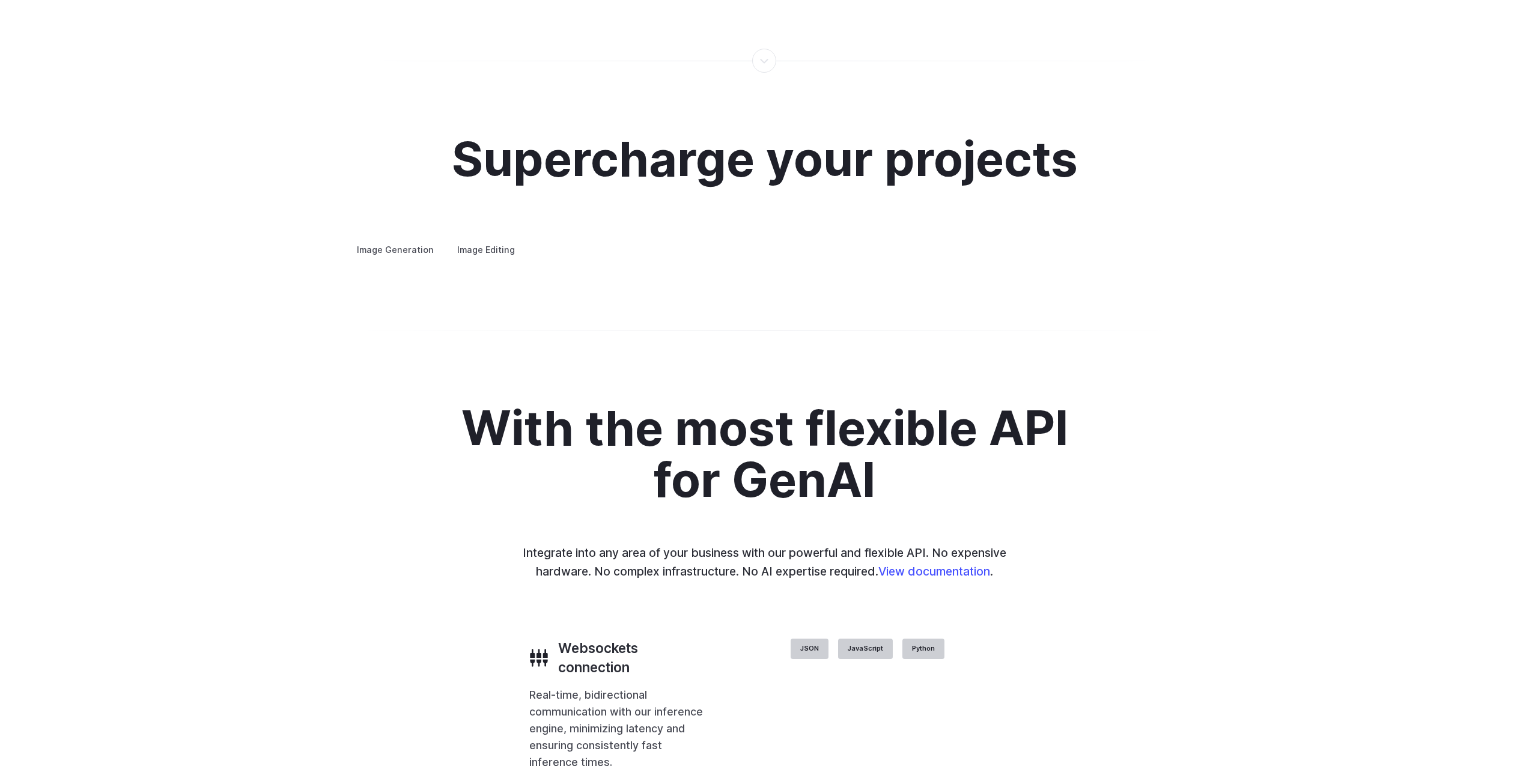
click at [0, 0] on summary "Custom avatars" at bounding box center [0, 0] width 0 height 0
drag, startPoint x: 733, startPoint y: 274, endPoint x: 741, endPoint y: 276, distance: 8.2
click at [0, 0] on summary "Custom avatars" at bounding box center [0, 0] width 0 height 0
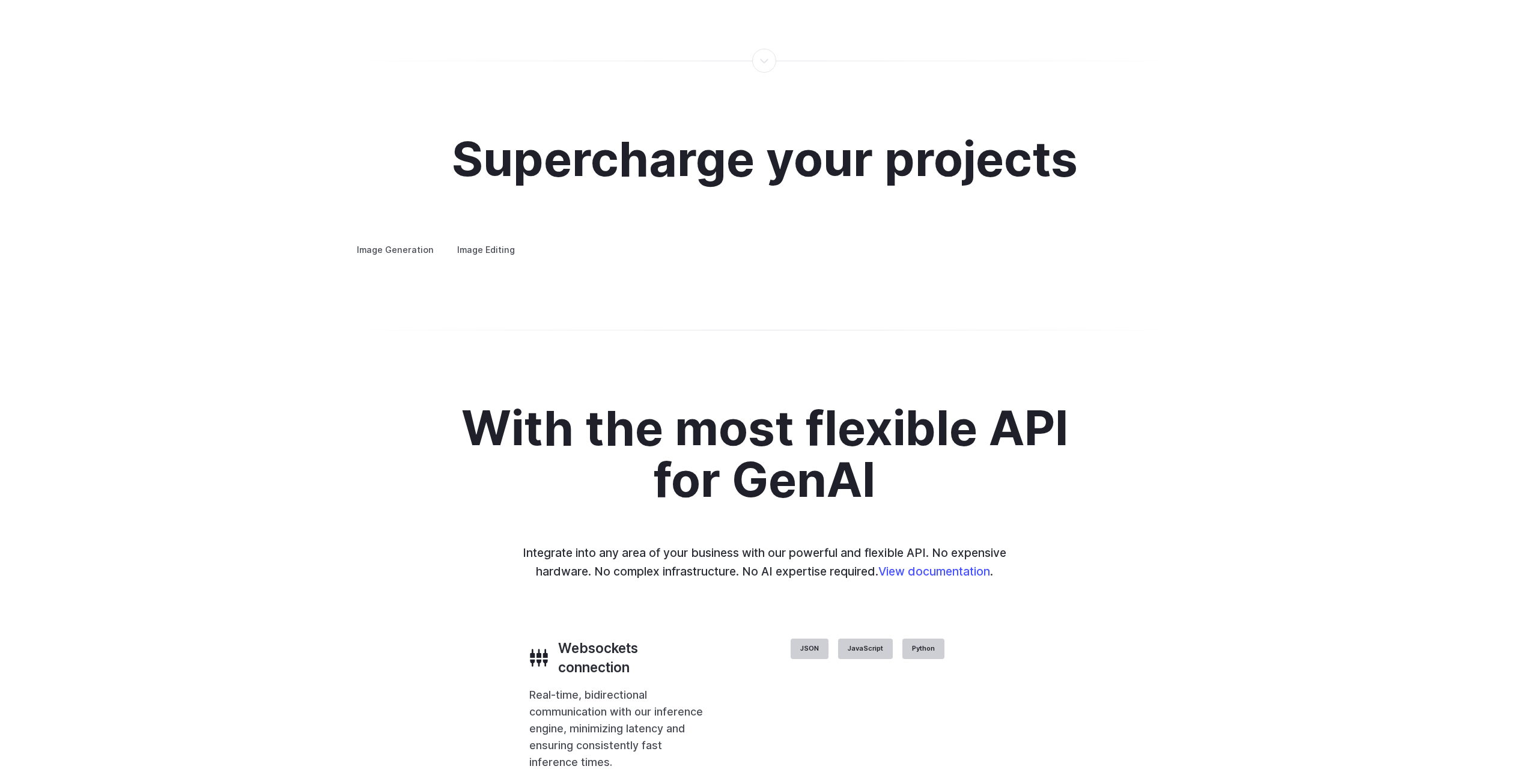
click at [473, 239] on label "Image Editing" at bounding box center [486, 249] width 78 height 21
click at [0, 0] on summary "Inpainting" at bounding box center [0, 0] width 0 height 0
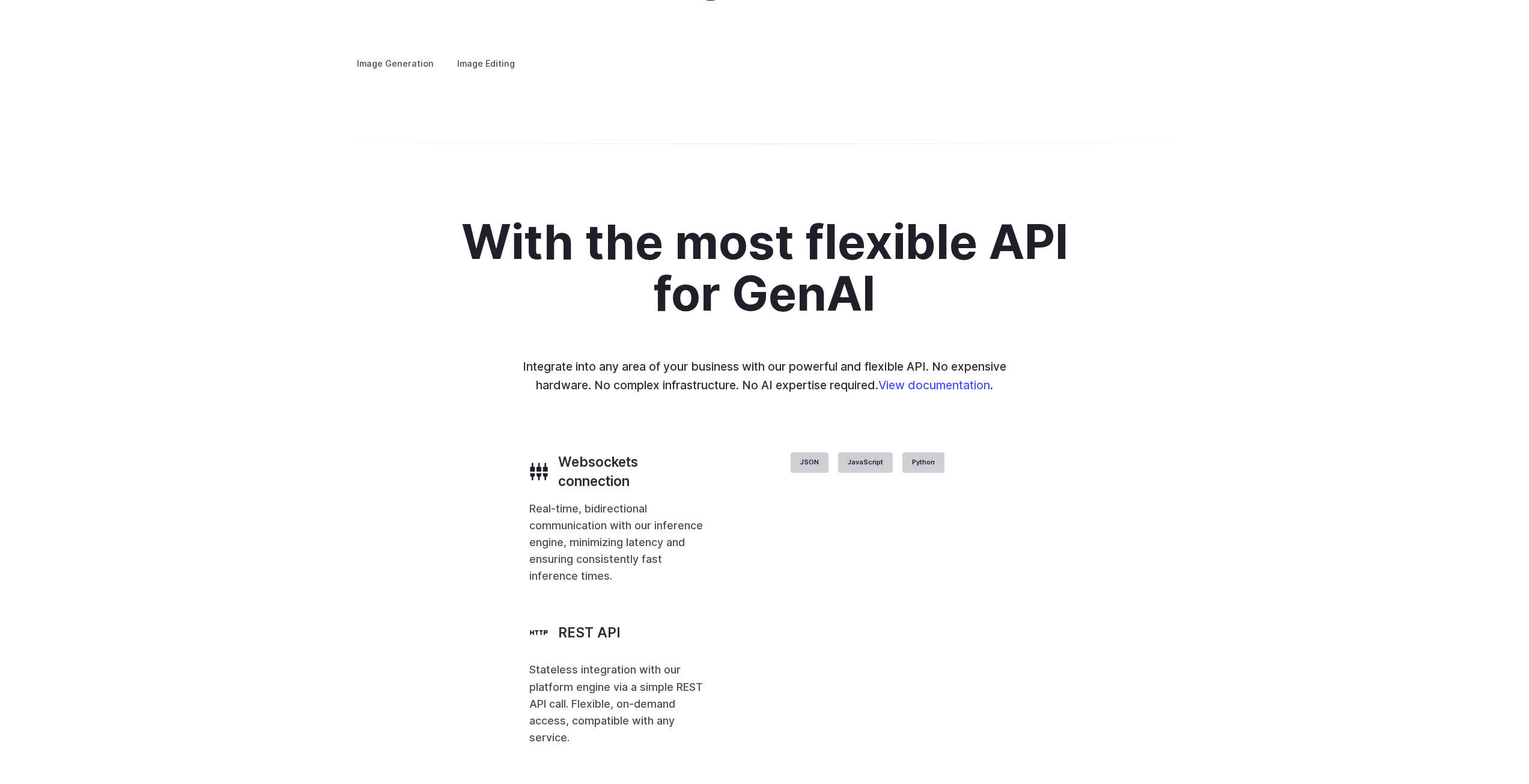
scroll to position [0, 0]
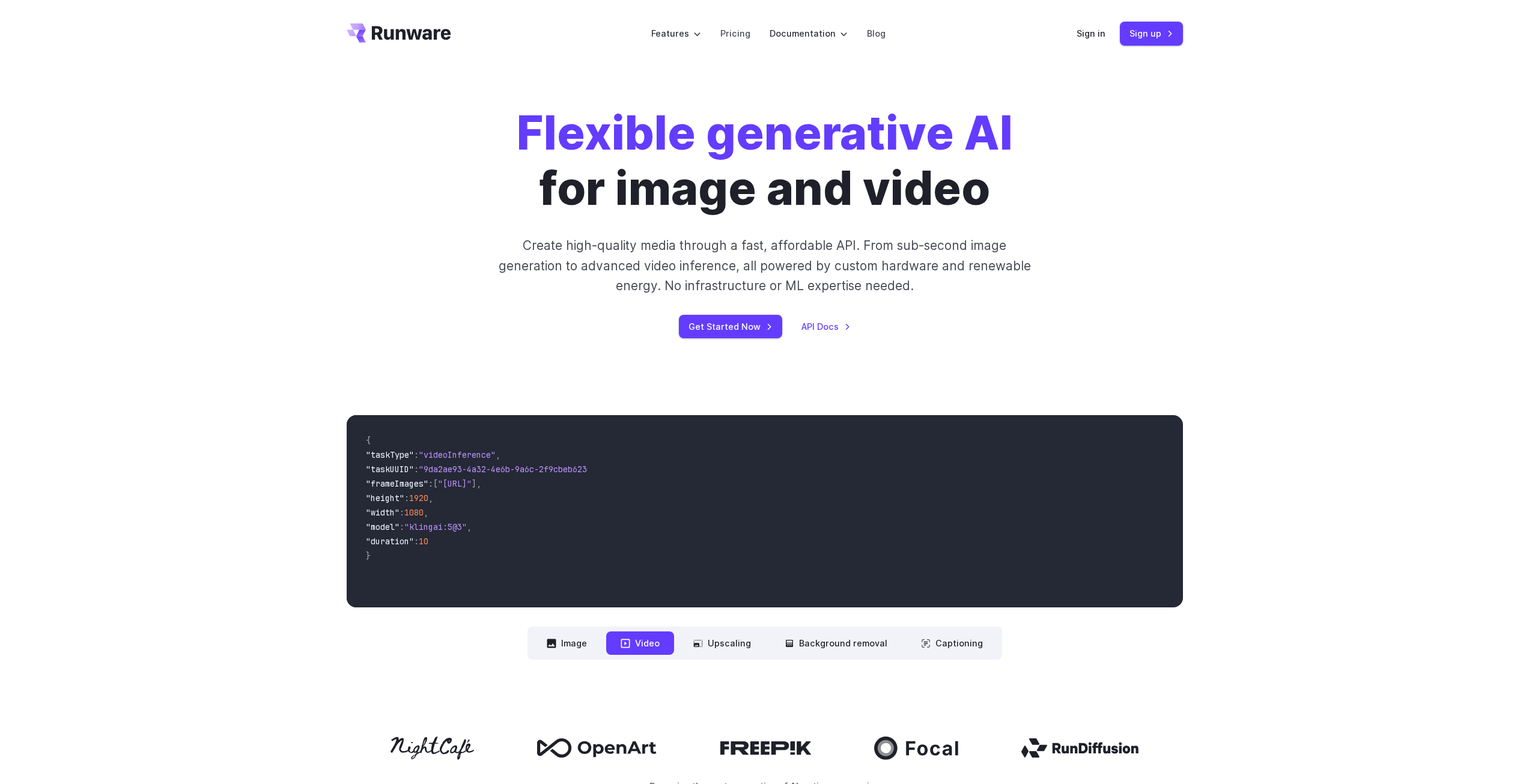
drag, startPoint x: 283, startPoint y: 378, endPoint x: 335, endPoint y: 123, distance: 260.2
